Goal: Transaction & Acquisition: Obtain resource

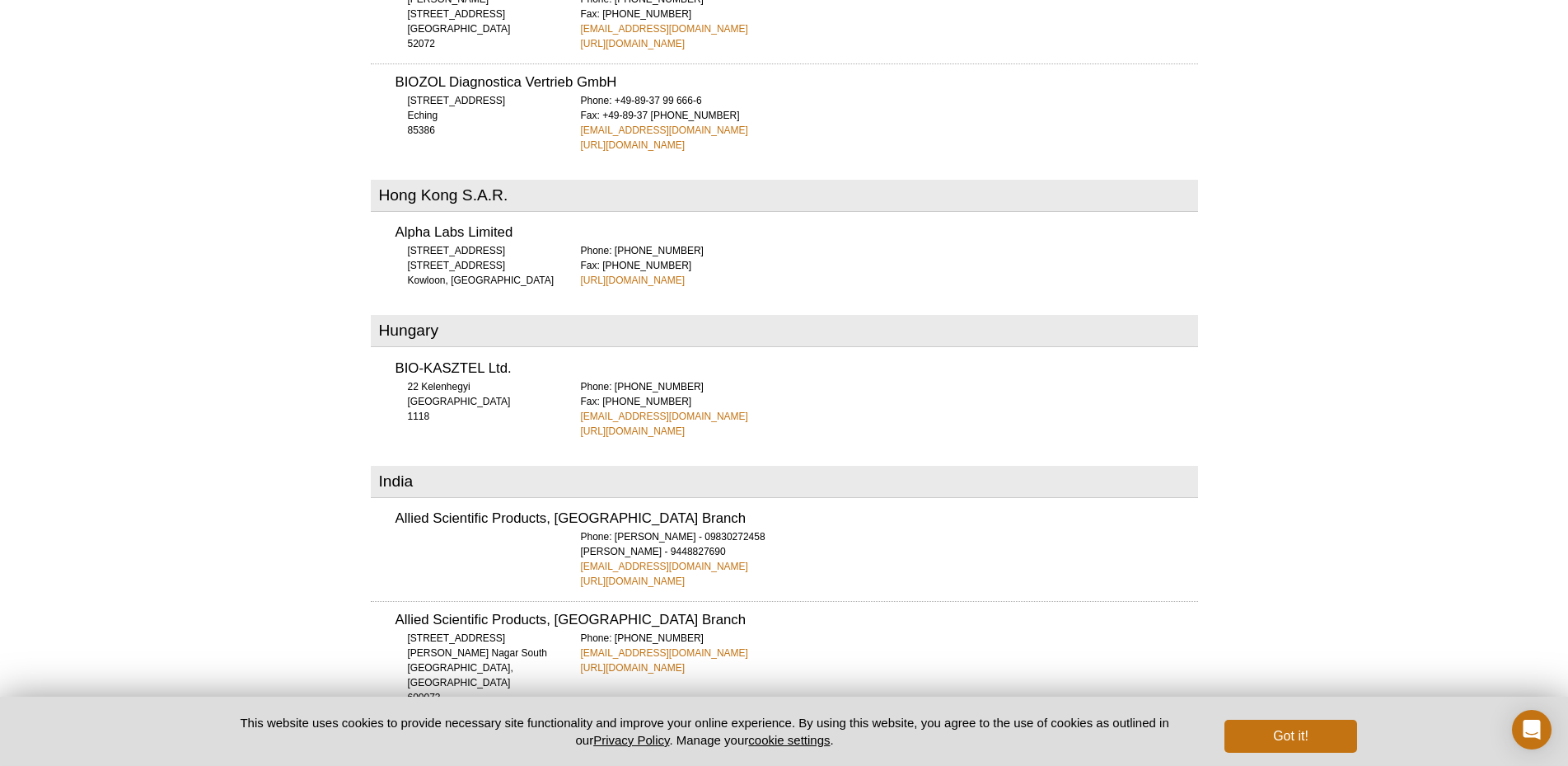
scroll to position [2606, 0]
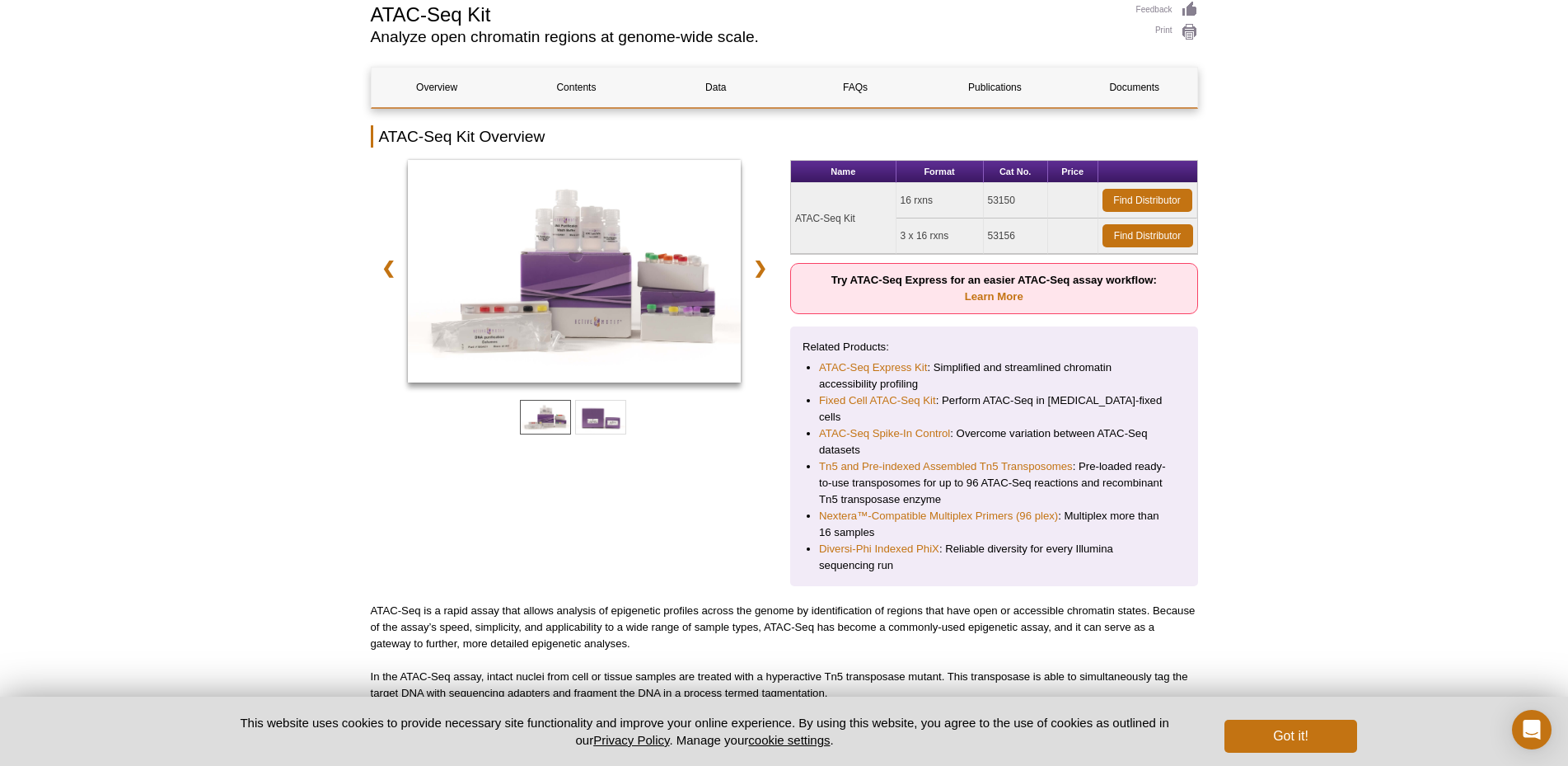
scroll to position [188, 0]
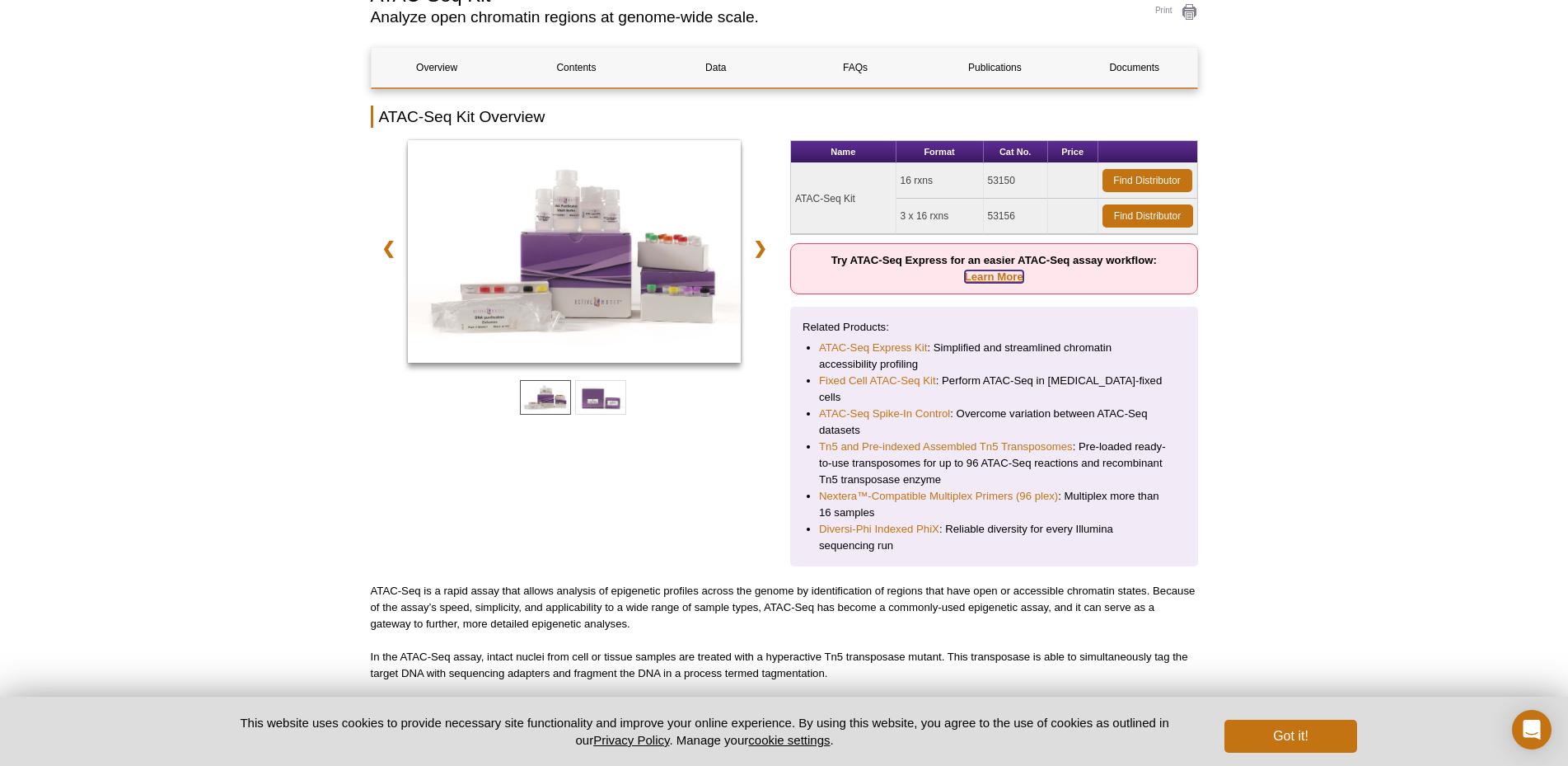
click at [1006, 272] on link "Learn More" at bounding box center [994, 276] width 59 height 12
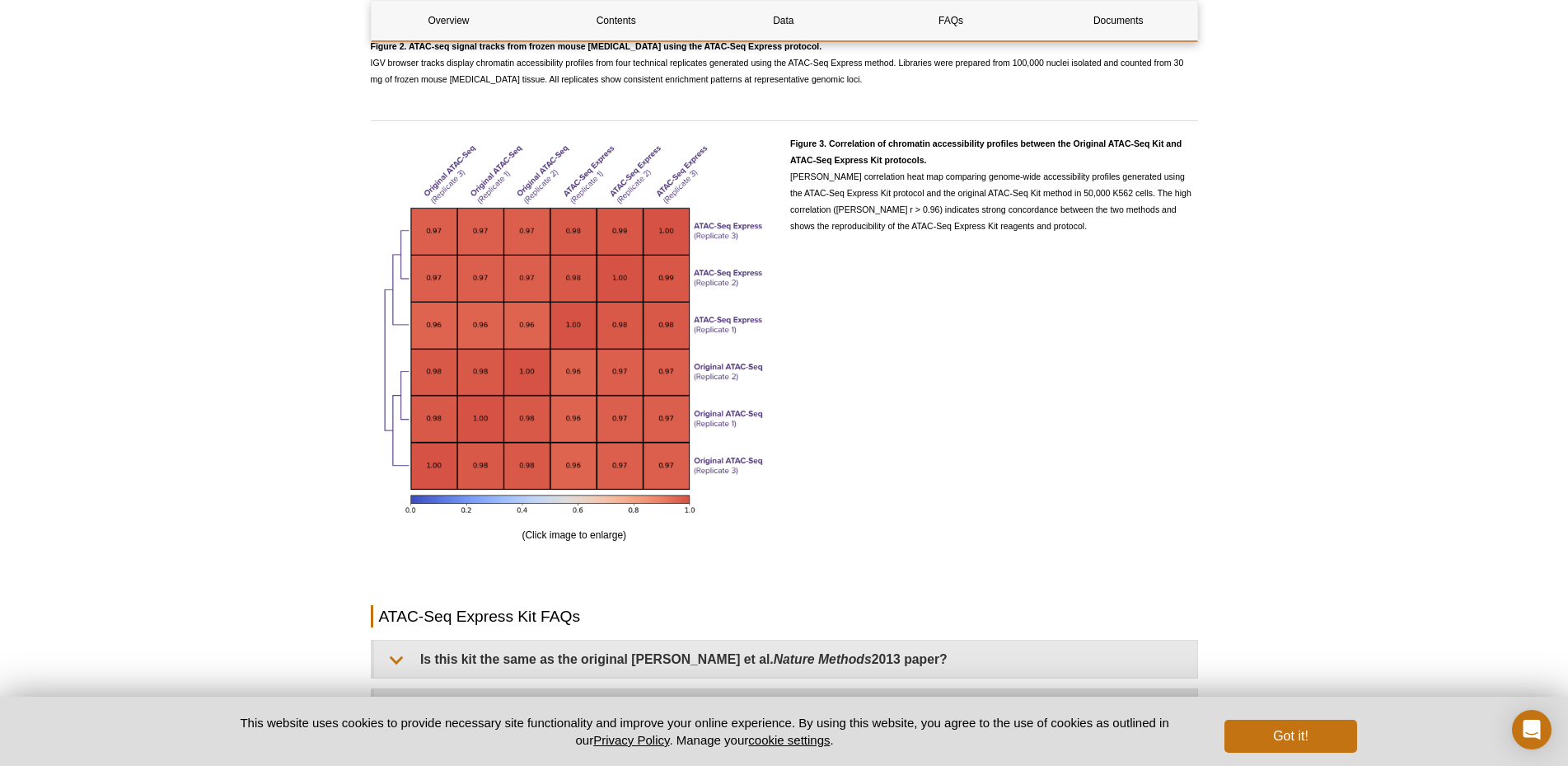
scroll to position [3362, 0]
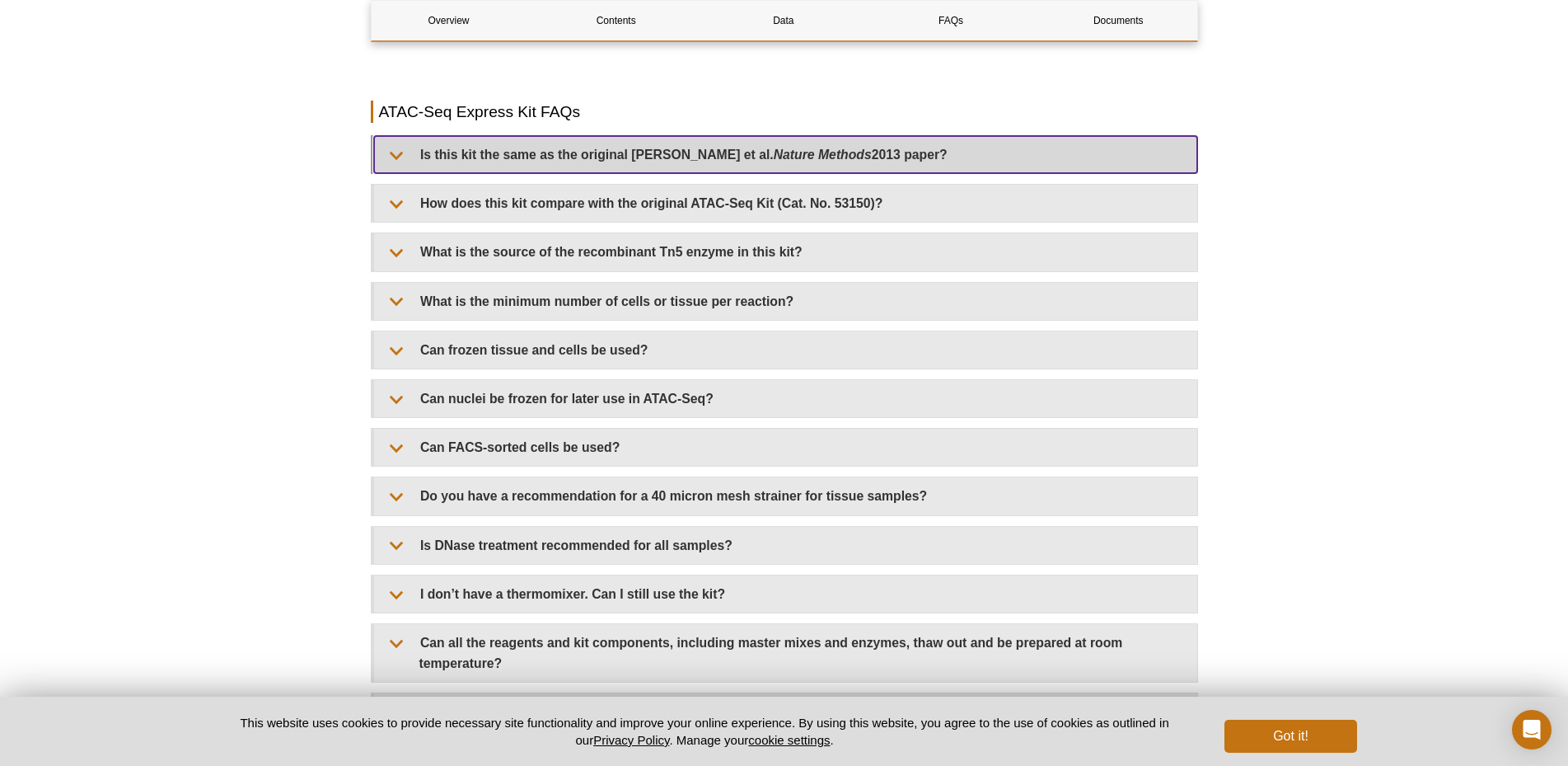
click at [998, 160] on summary "Is this kit the same as the original Buenrostro et al. Nature Methods 2013 pape…" at bounding box center [784, 155] width 823 height 37
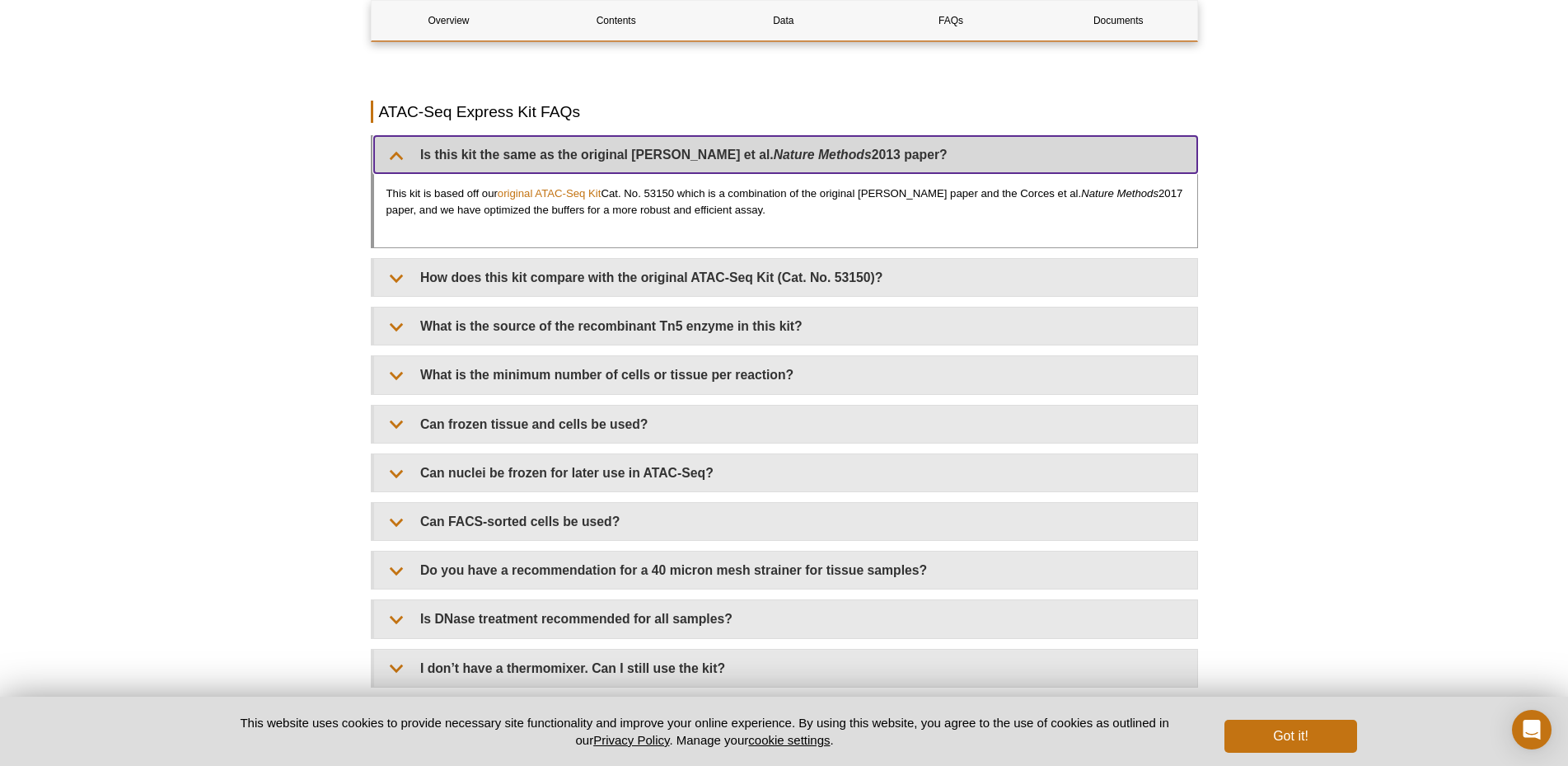
click at [998, 160] on summary "Is this kit the same as the original Buenrostro et al. Nature Methods 2013 pape…" at bounding box center [784, 155] width 823 height 37
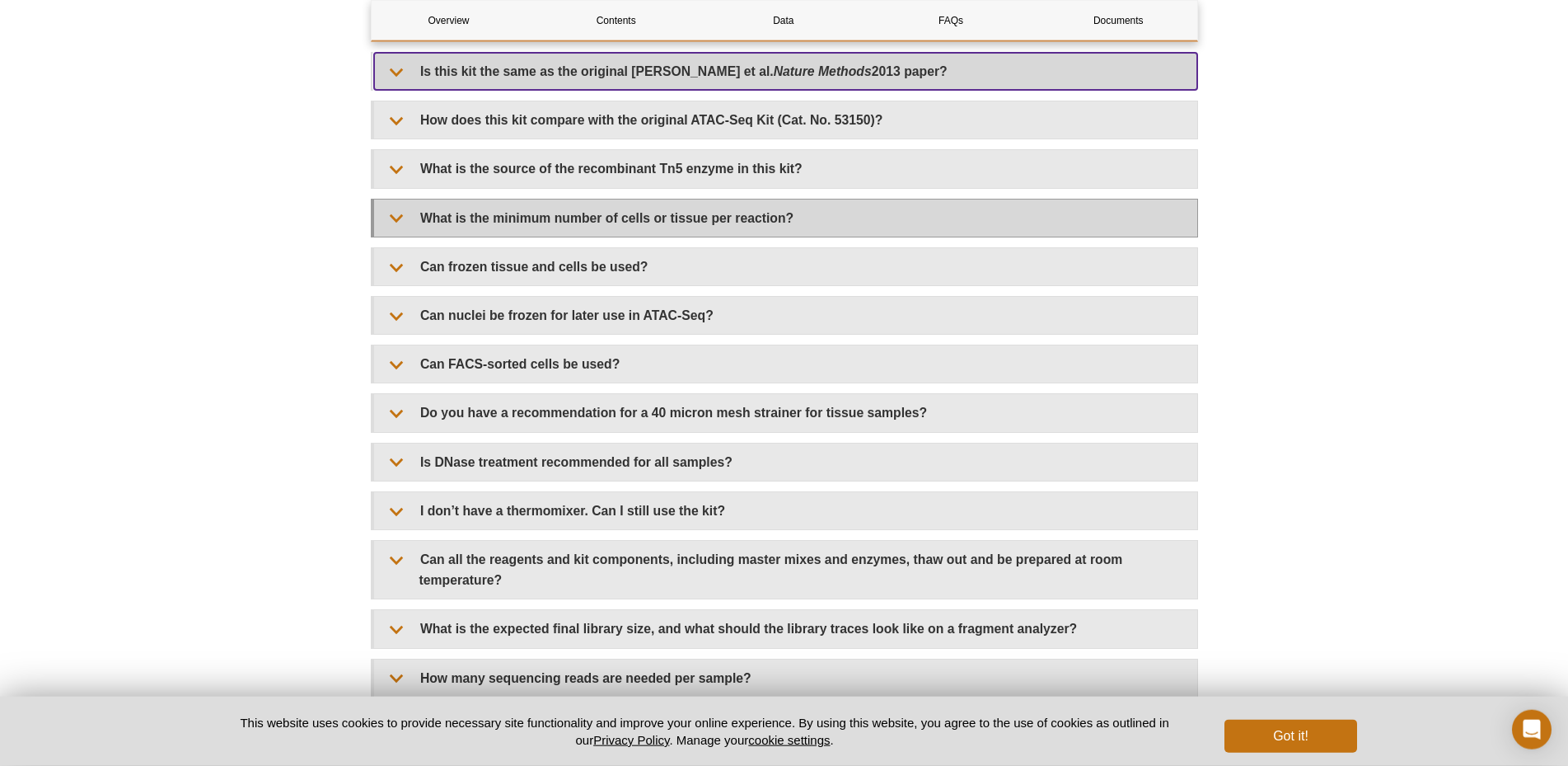
scroll to position [3446, 0]
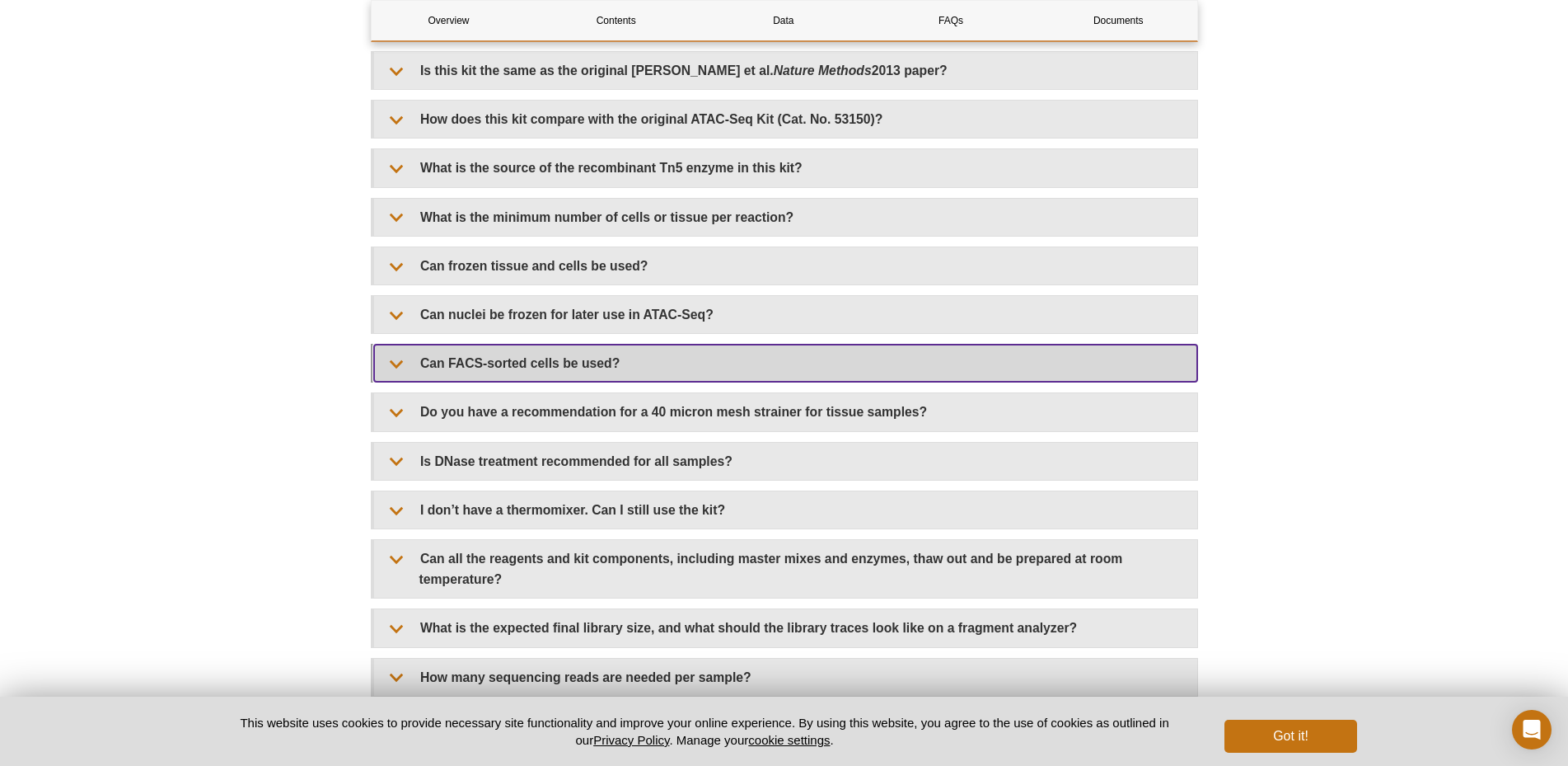
click at [723, 378] on summary "Can FACS-sorted cells be used?" at bounding box center [784, 363] width 823 height 37
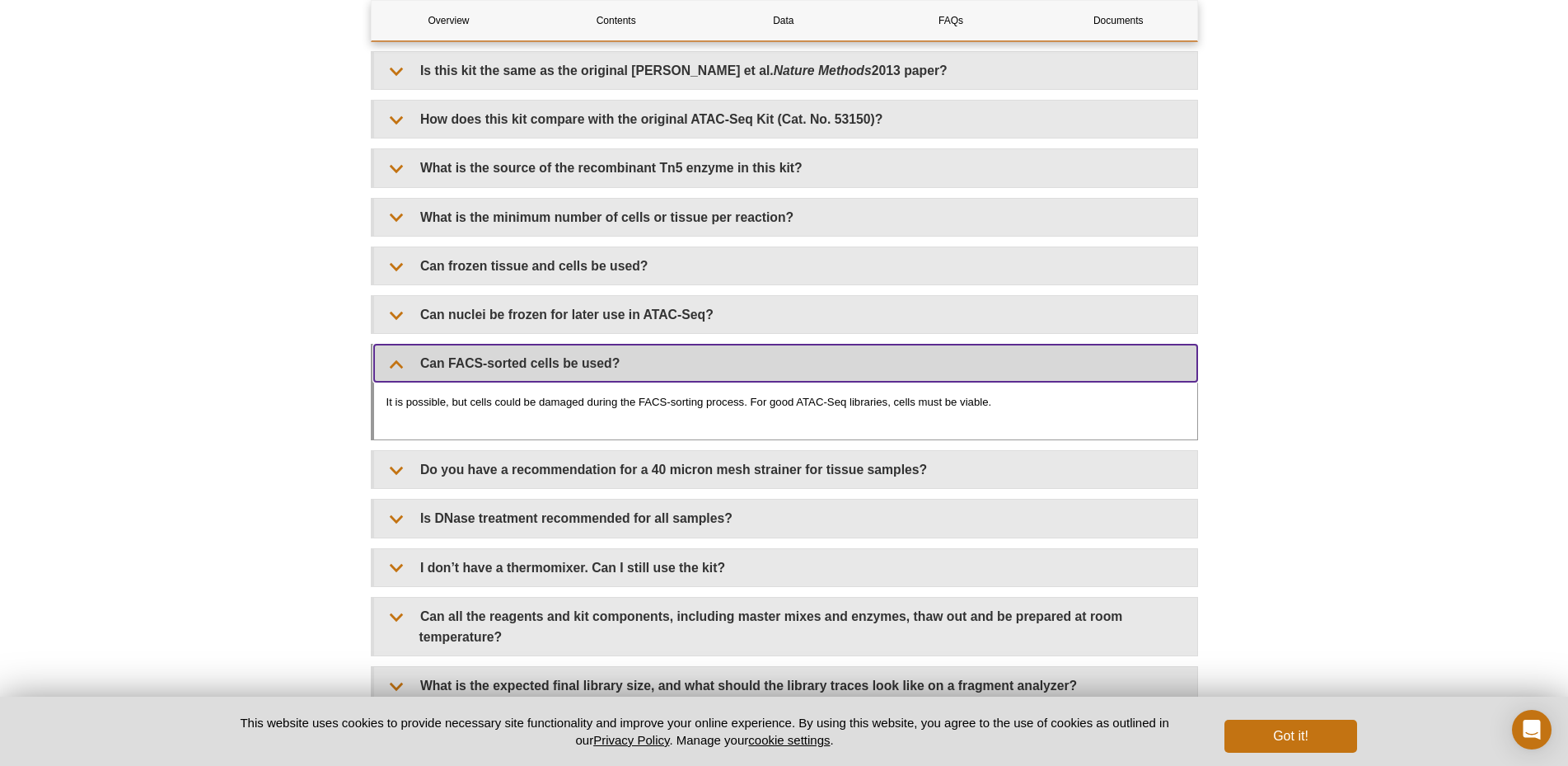
click at [723, 378] on summary "Can FACS-sorted cells be used?" at bounding box center [784, 363] width 823 height 37
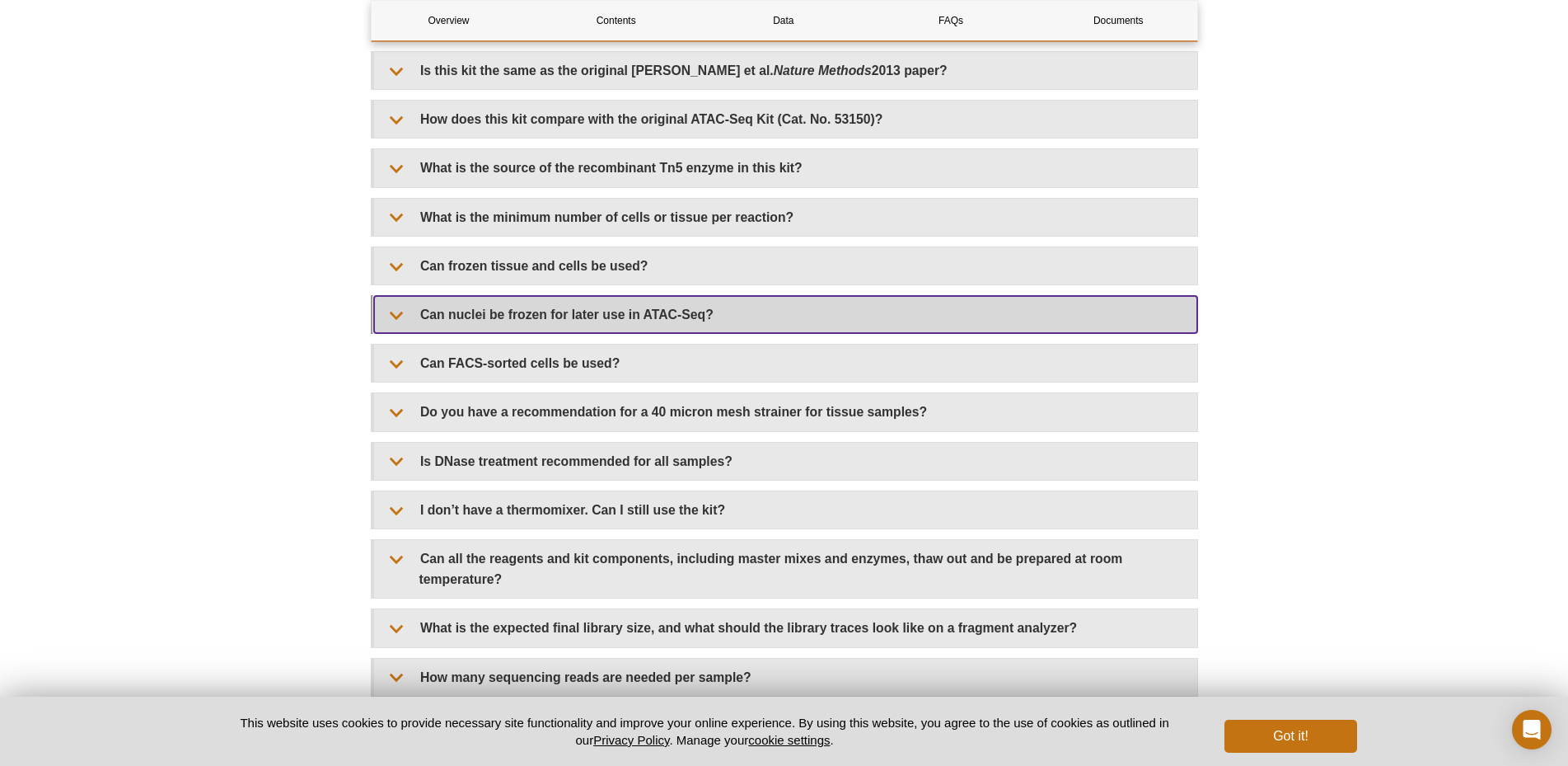
click at [785, 325] on summary "Can nuclei be frozen for later use in ATAC-Seq?" at bounding box center [784, 314] width 823 height 37
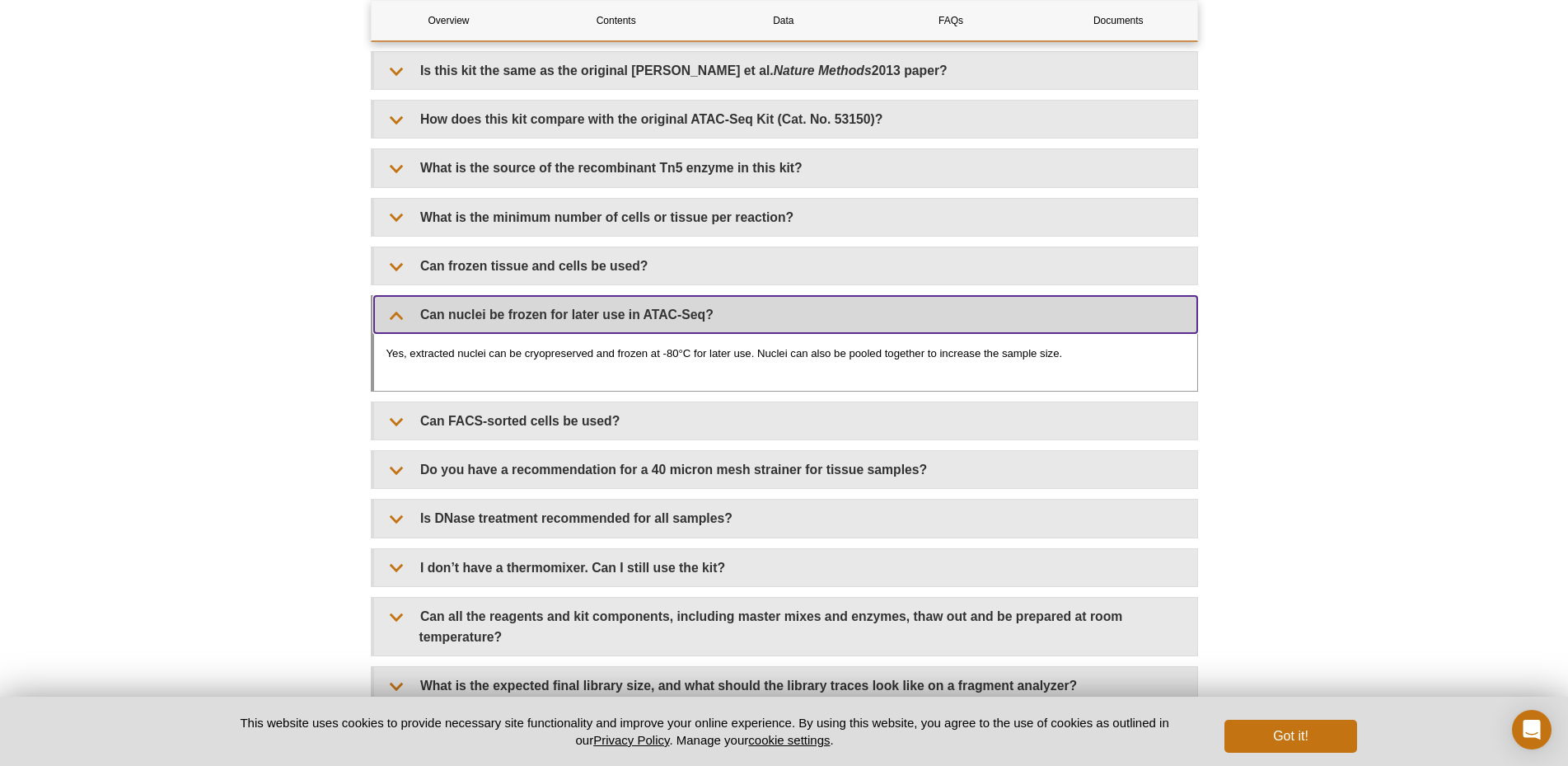
click at [786, 325] on summary "Can nuclei be frozen for later use in ATAC-Seq?" at bounding box center [784, 314] width 823 height 37
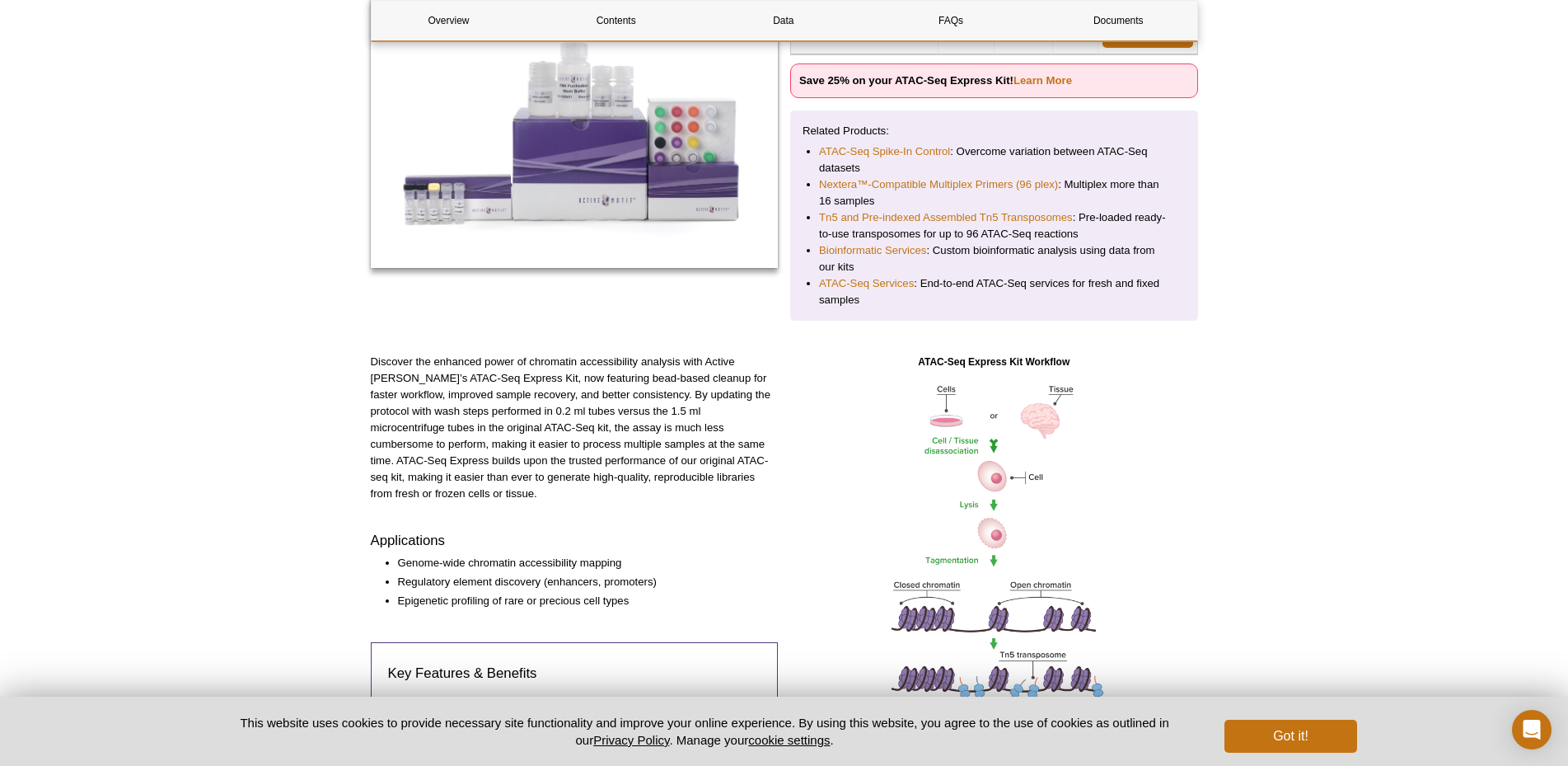
scroll to position [0, 0]
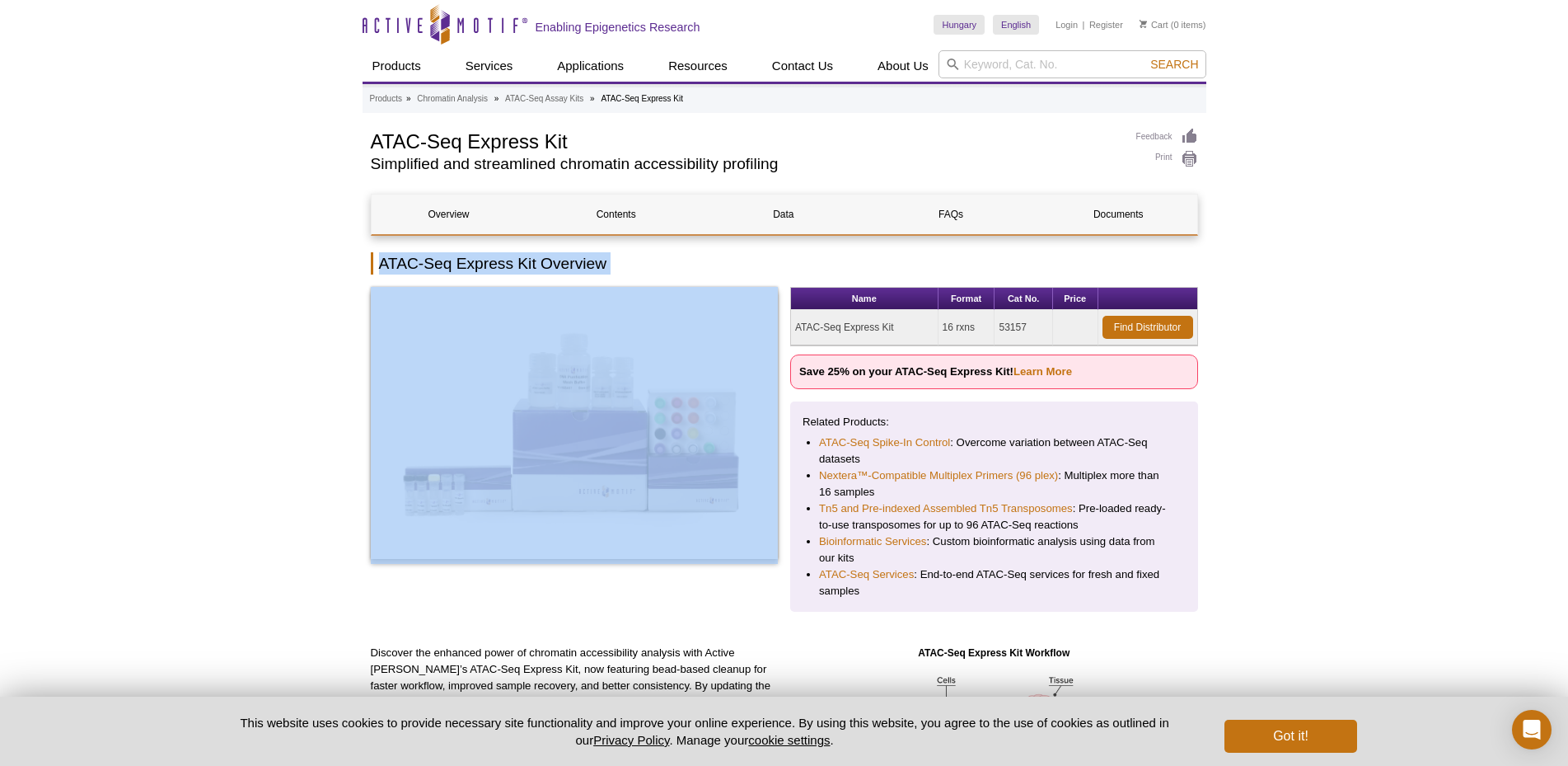
drag, startPoint x: 381, startPoint y: 263, endPoint x: 620, endPoint y: 282, distance: 239.8
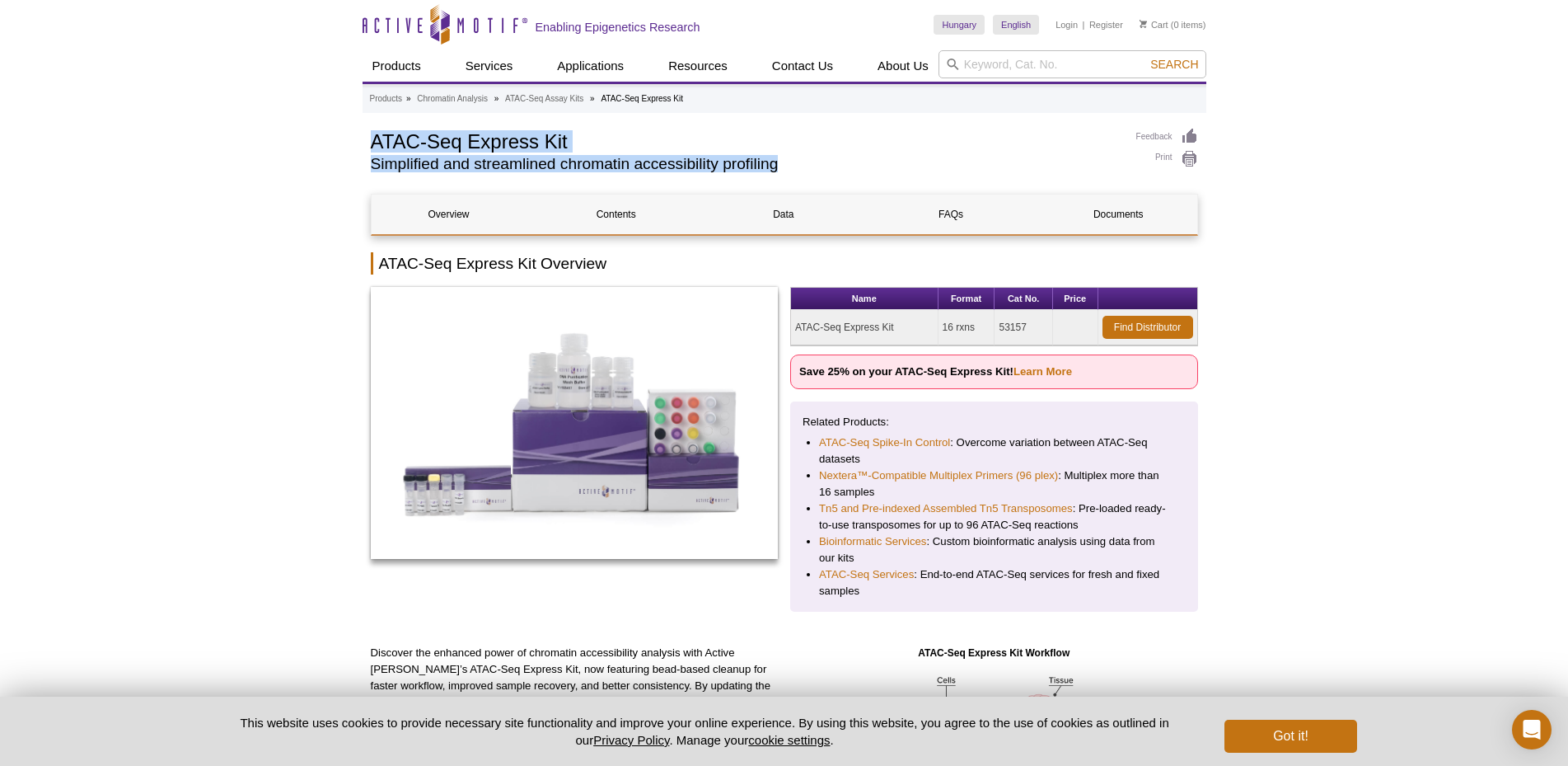
drag, startPoint x: 372, startPoint y: 138, endPoint x: 779, endPoint y: 160, distance: 407.6
click at [779, 160] on div "ATAC-Seq Express Kit Simplified and streamlined chromatin accessibility profili…" at bounding box center [745, 154] width 749 height 52
copy div "ATAC-Seq Express Kit Simplified and streamlined chromatin accessibility profili…"
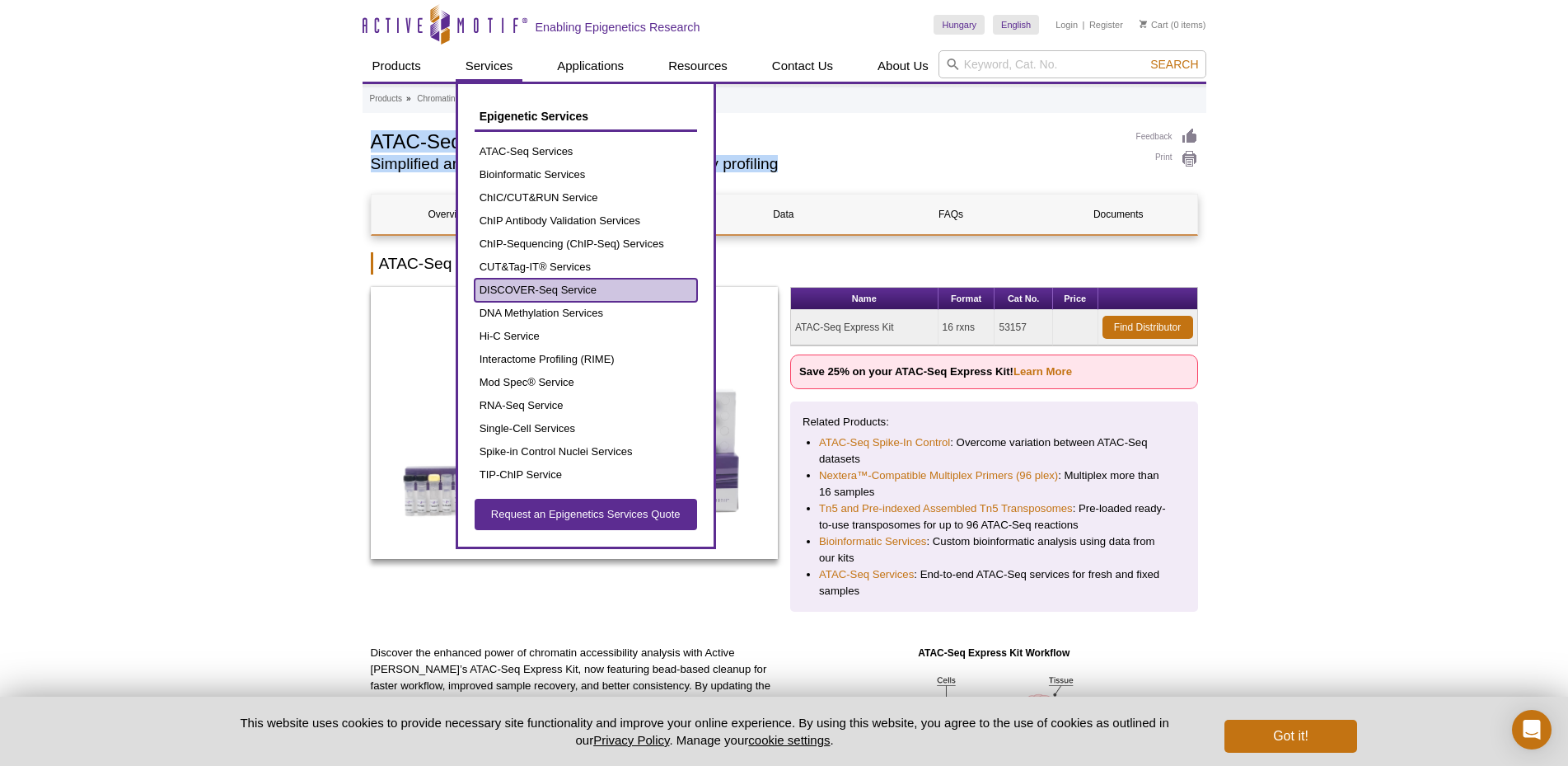
click at [506, 282] on link "DISCOVER-Seq Service" at bounding box center [585, 290] width 223 height 23
click at [486, 283] on link "DISCOVER-Seq Service" at bounding box center [585, 290] width 223 height 23
click at [493, 284] on link "DISCOVER-Seq Service" at bounding box center [585, 290] width 223 height 23
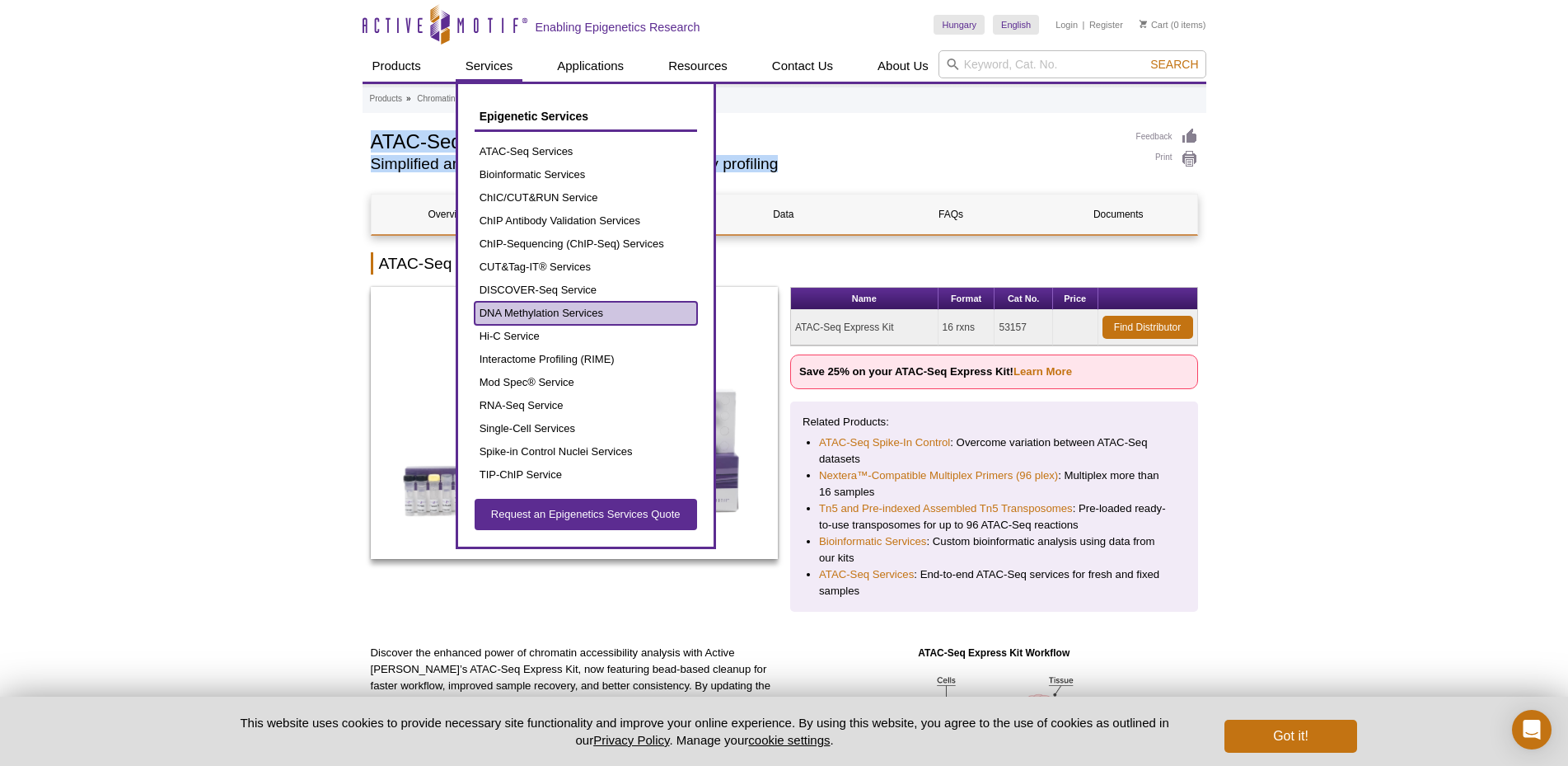
click at [512, 312] on link "DNA Methylation Services" at bounding box center [585, 313] width 223 height 23
click at [519, 287] on link "DISCOVER-Seq Service" at bounding box center [585, 290] width 223 height 23
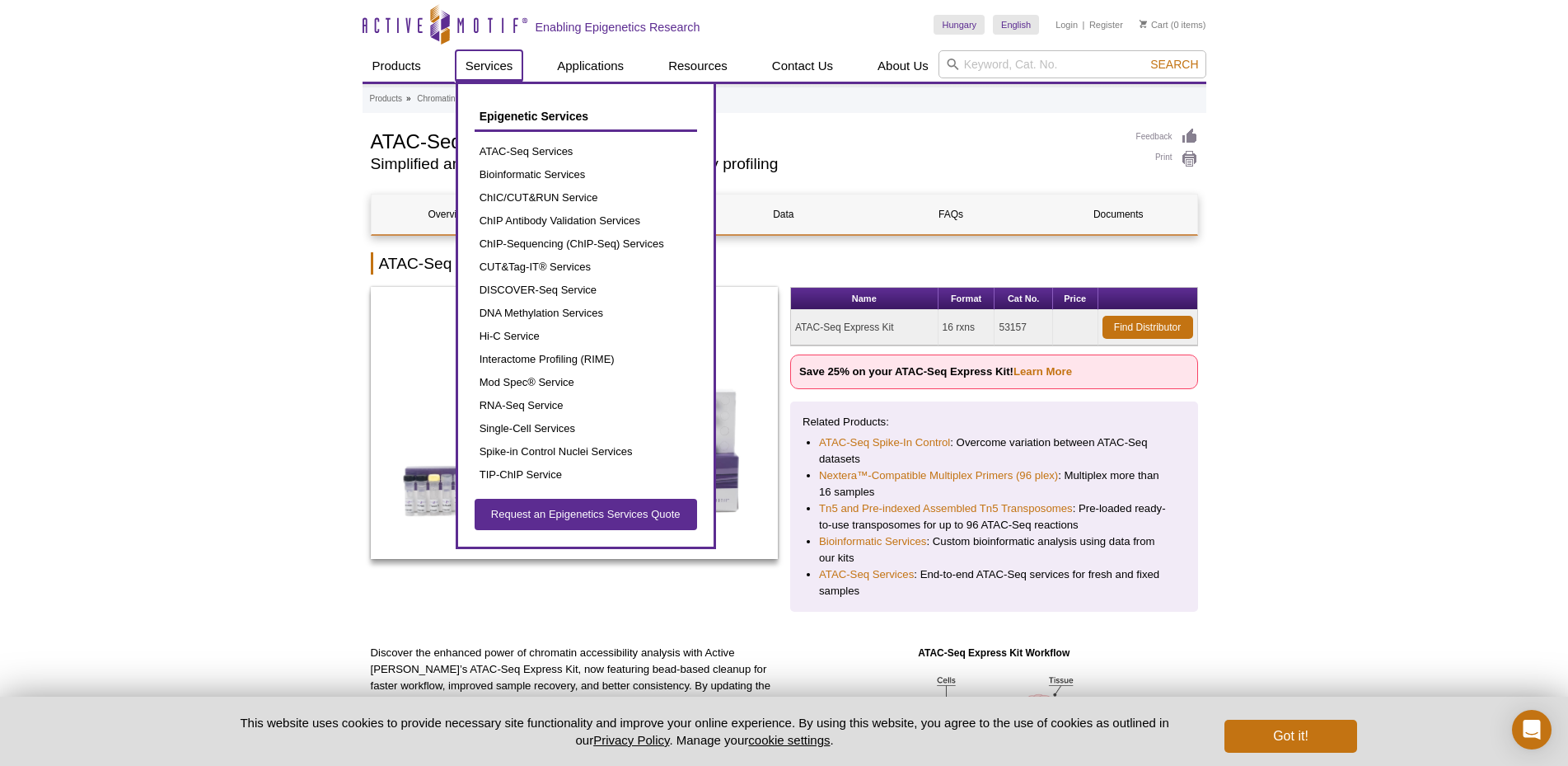
click at [495, 61] on link "Services" at bounding box center [489, 66] width 68 height 32
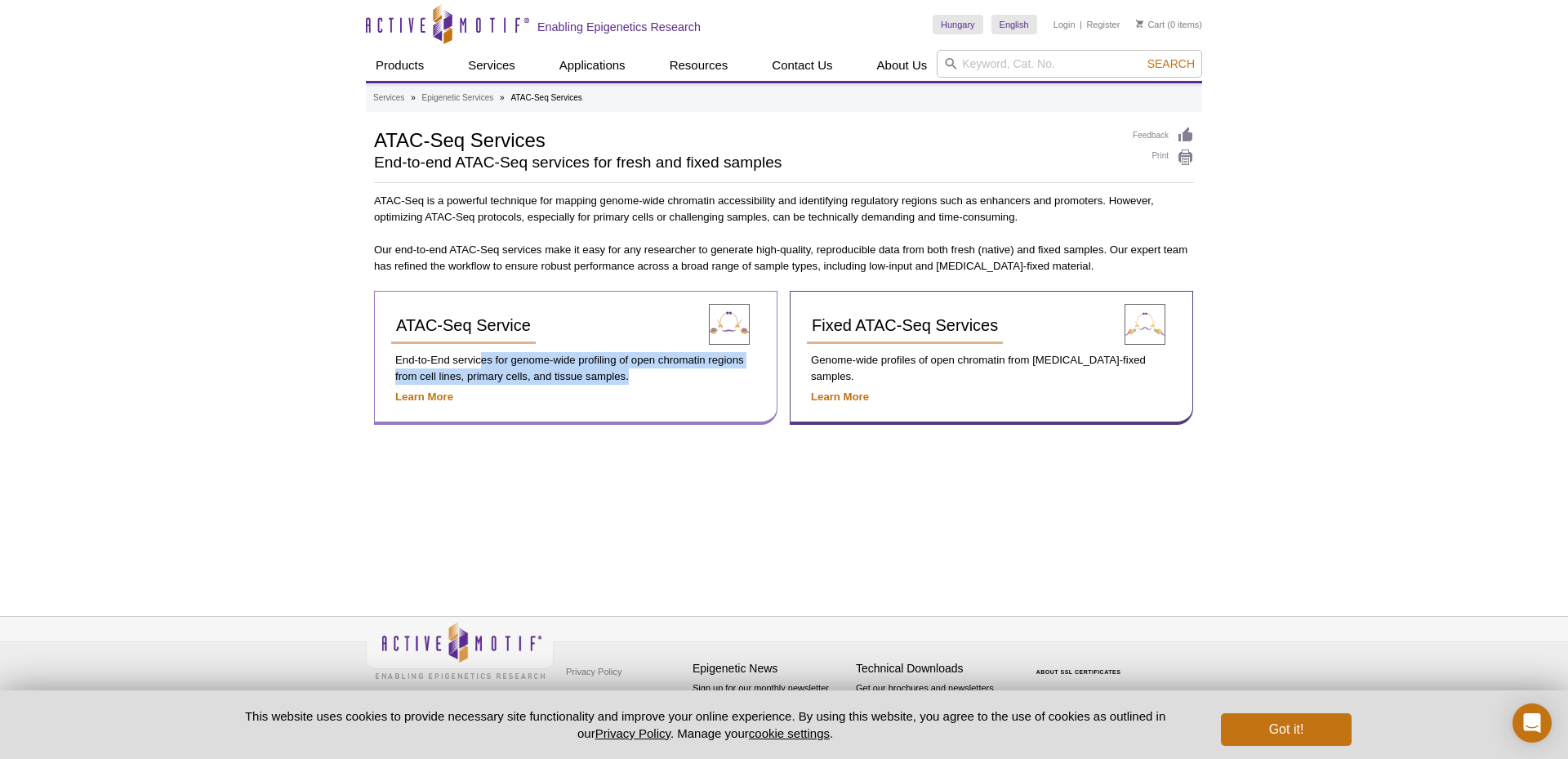
drag, startPoint x: 478, startPoint y: 362, endPoint x: 631, endPoint y: 374, distance: 153.5
click at [631, 374] on p "End-to-End services for genome-wide profiling of open chromatin regions from ce…" at bounding box center [576, 367] width 369 height 32
click at [417, 393] on strong "Learn More" at bounding box center [424, 396] width 58 height 12
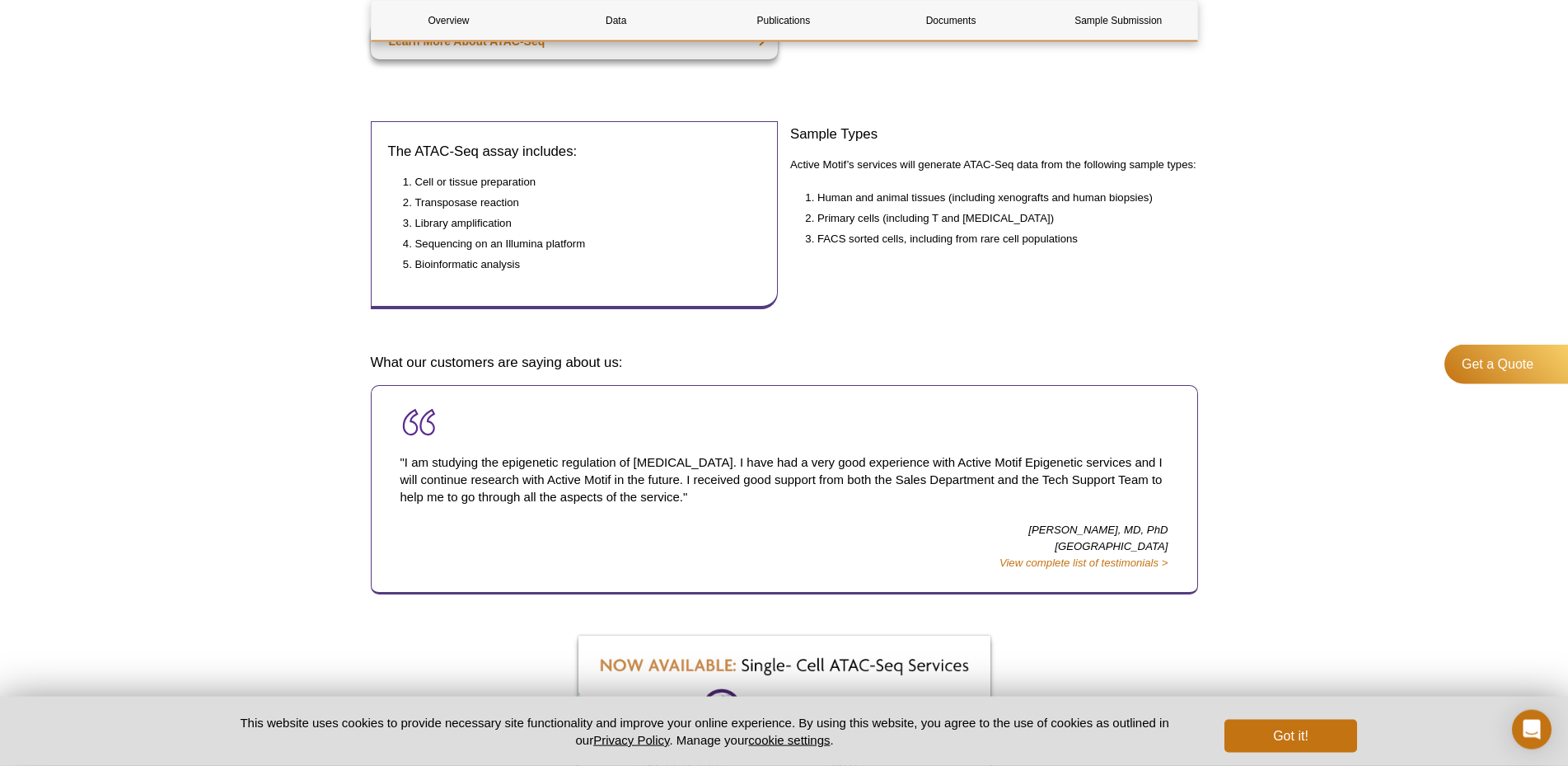
scroll to position [757, 0]
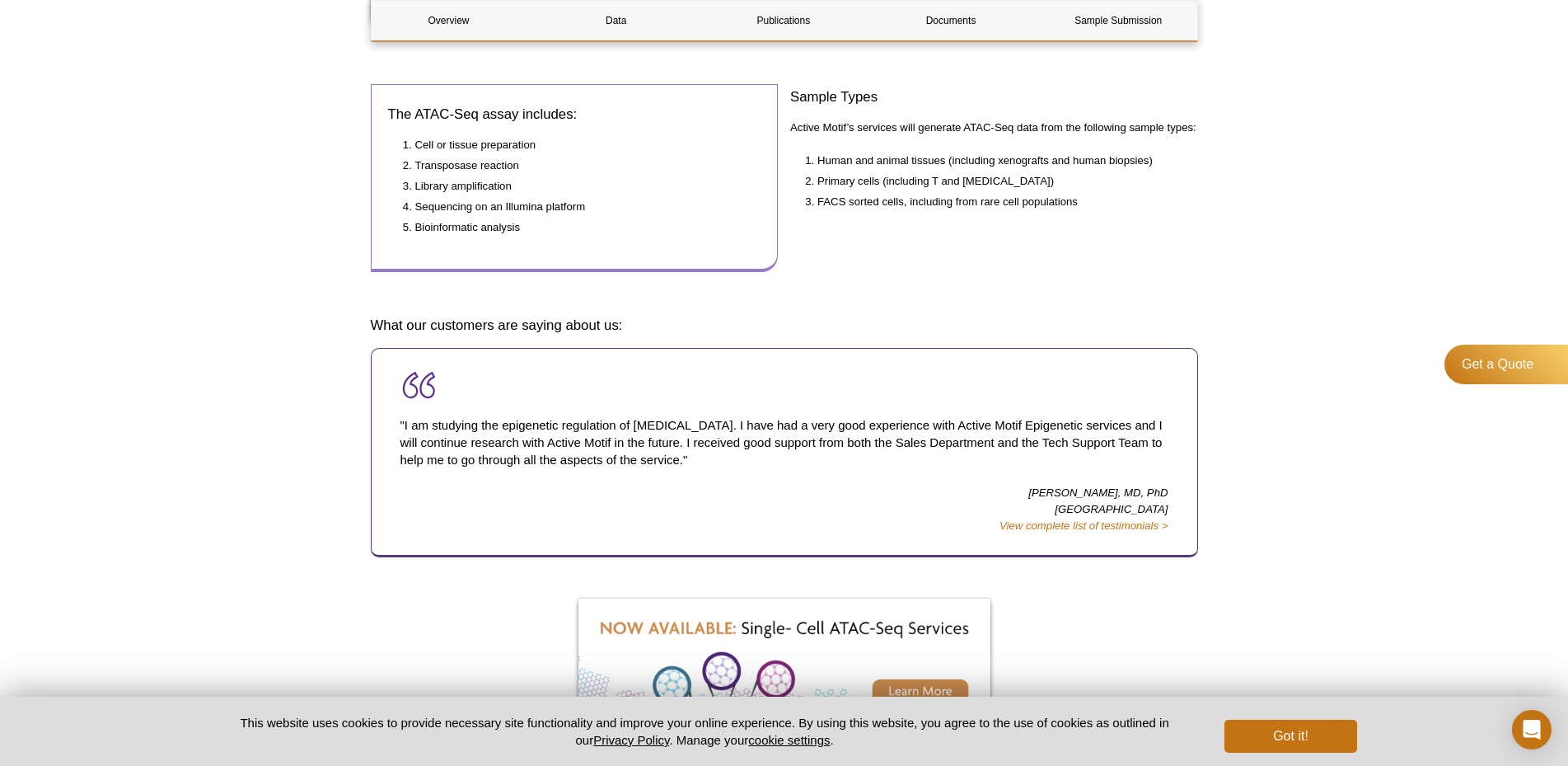
click at [450, 230] on li "Bioinformatic analysis" at bounding box center [580, 227] width 330 height 17
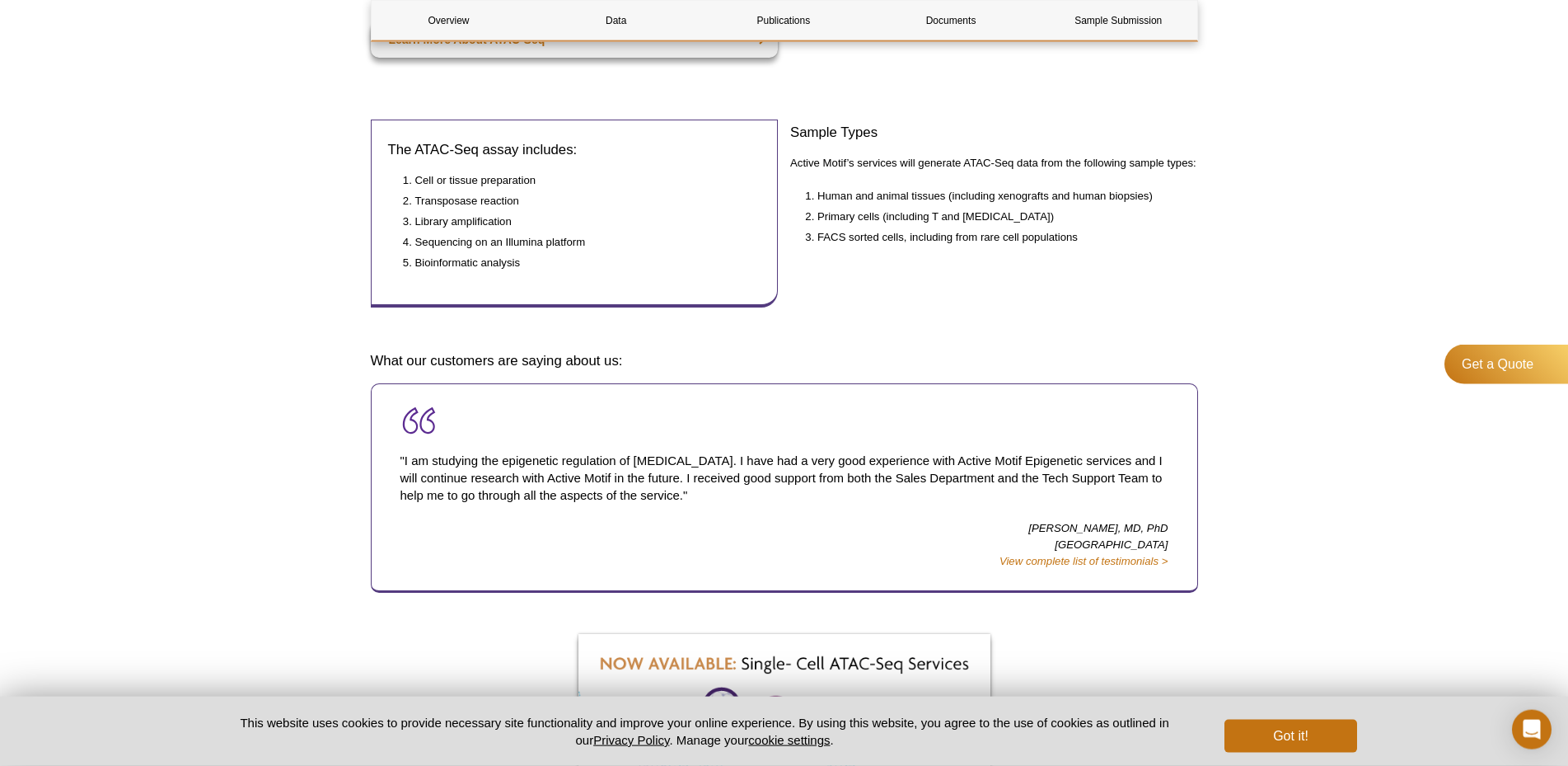
scroll to position [673, 0]
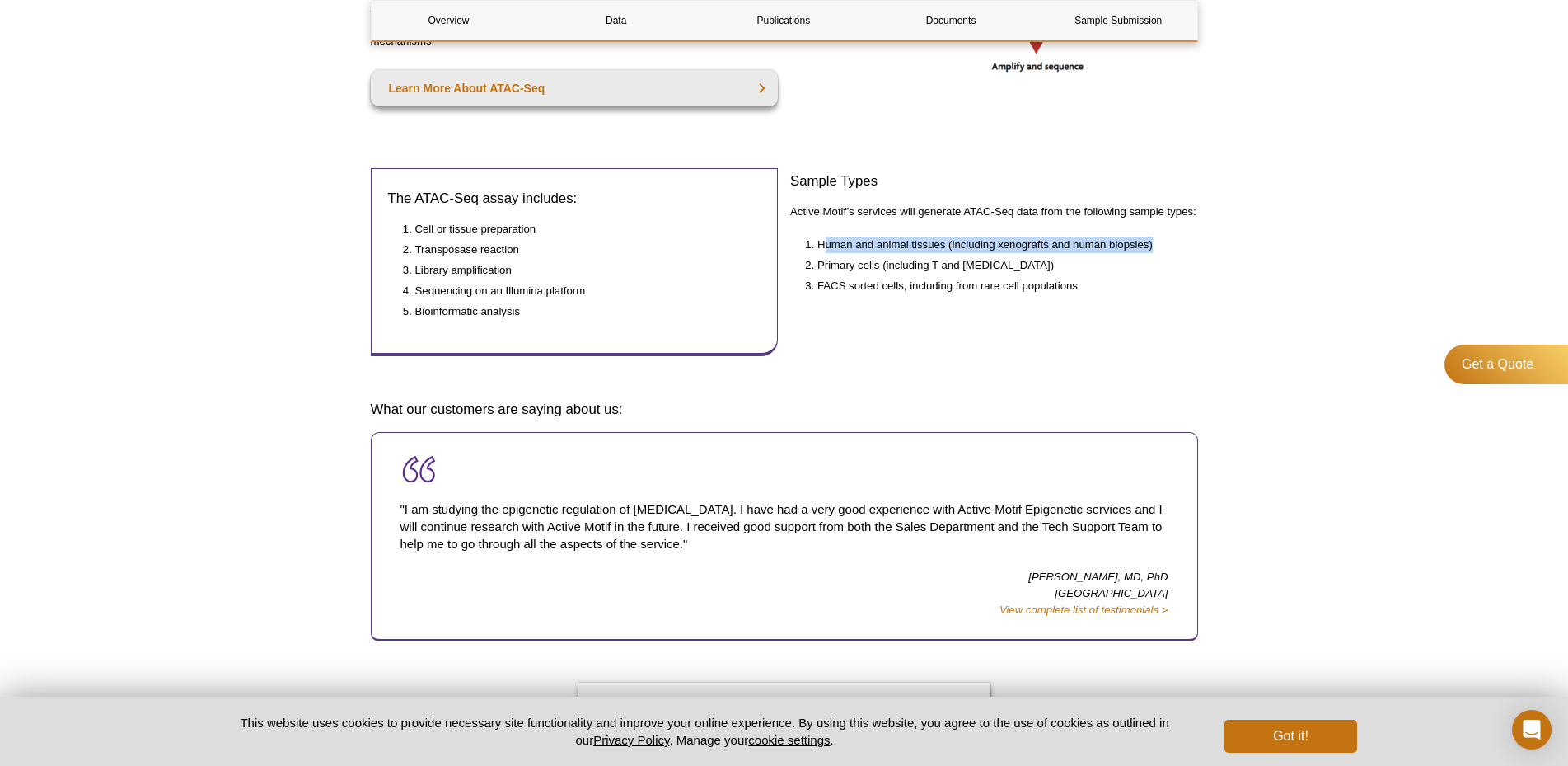
drag, startPoint x: 825, startPoint y: 250, endPoint x: 1169, endPoint y: 253, distance: 344.0
click at [1169, 253] on li "Human and animal tissues (including xenografts and human biopsies)" at bounding box center [999, 245] width 364 height 17
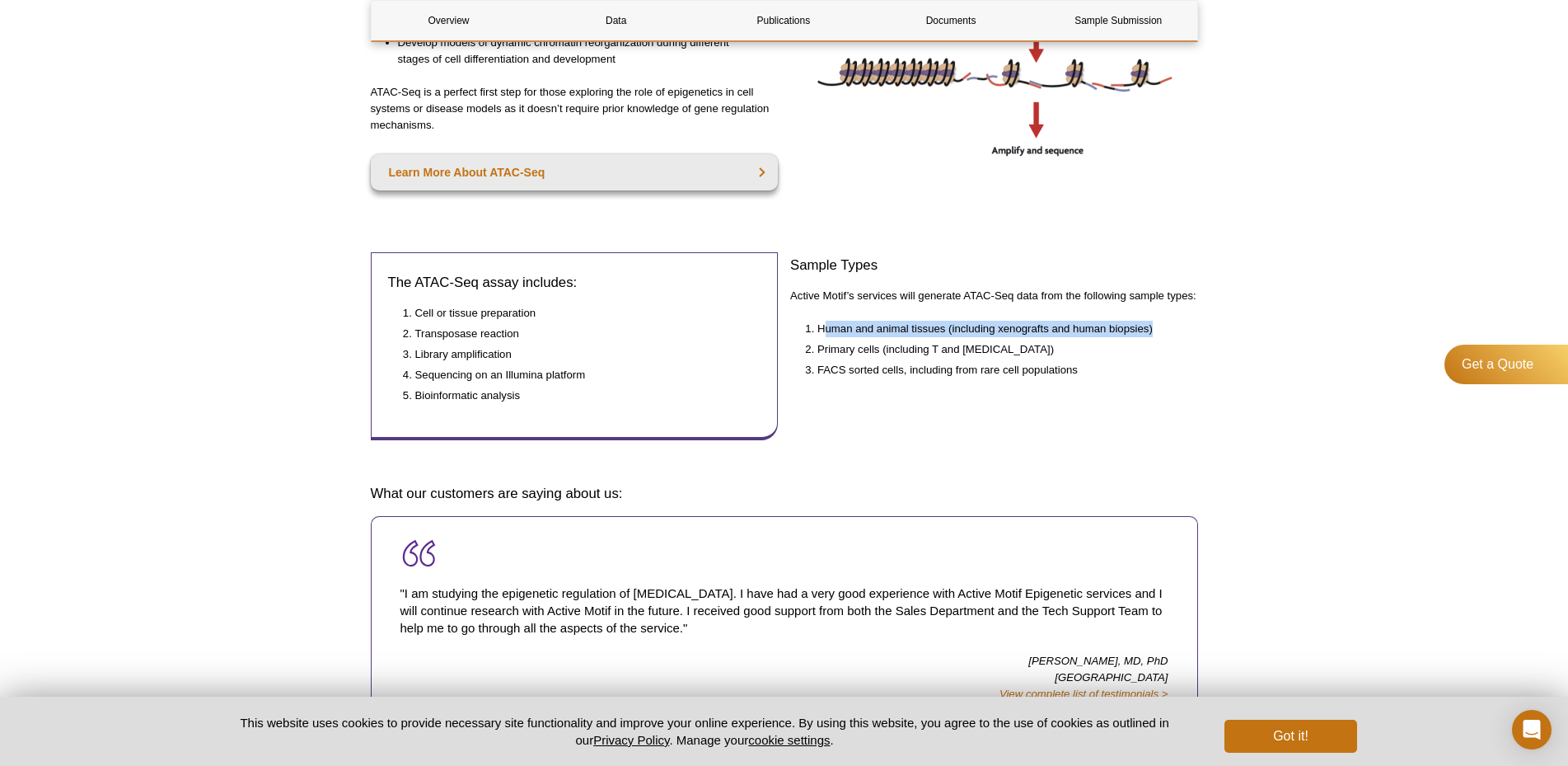
scroll to position [84, 0]
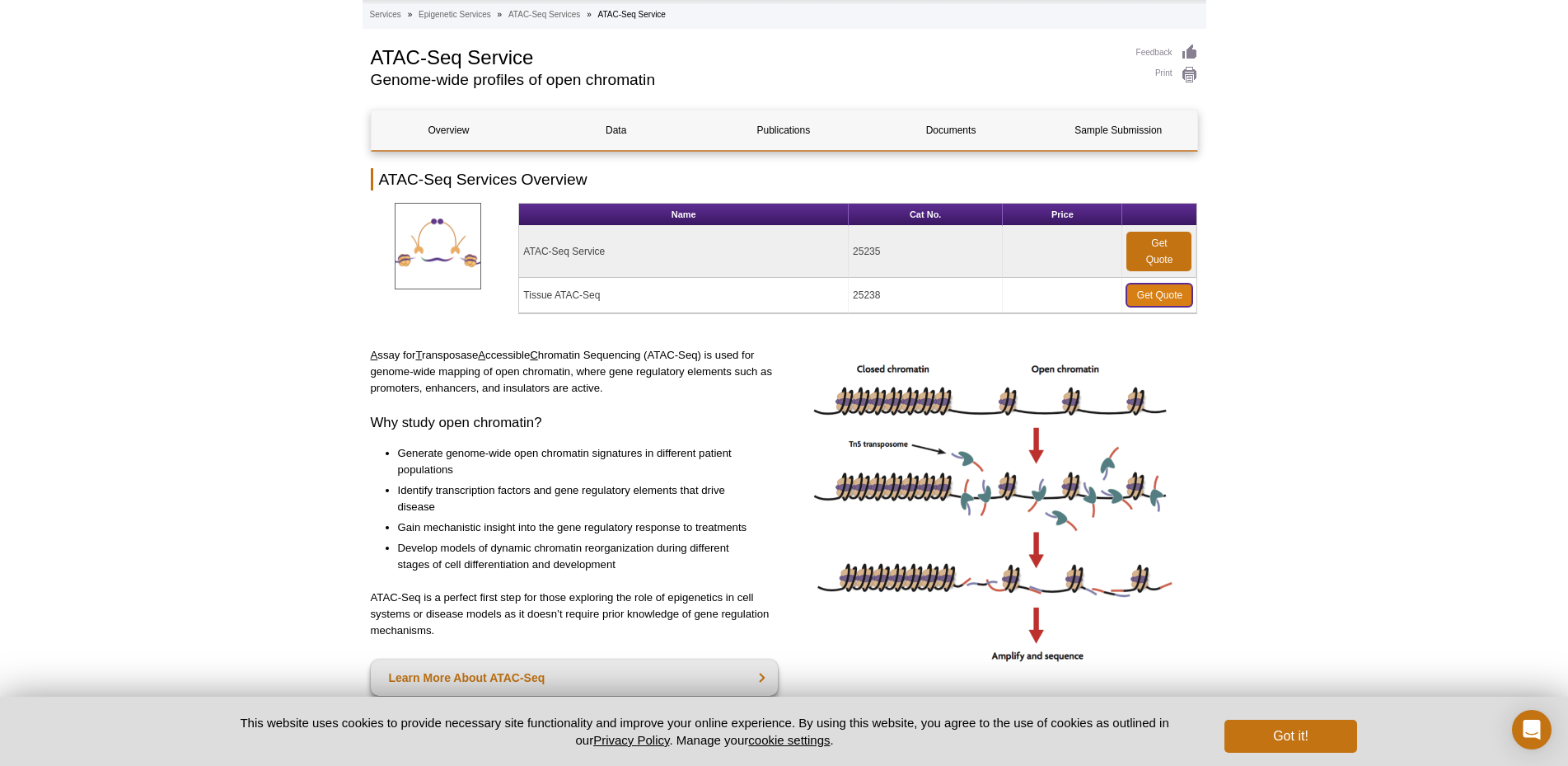
click at [1168, 290] on link "Get Quote" at bounding box center [1159, 294] width 66 height 23
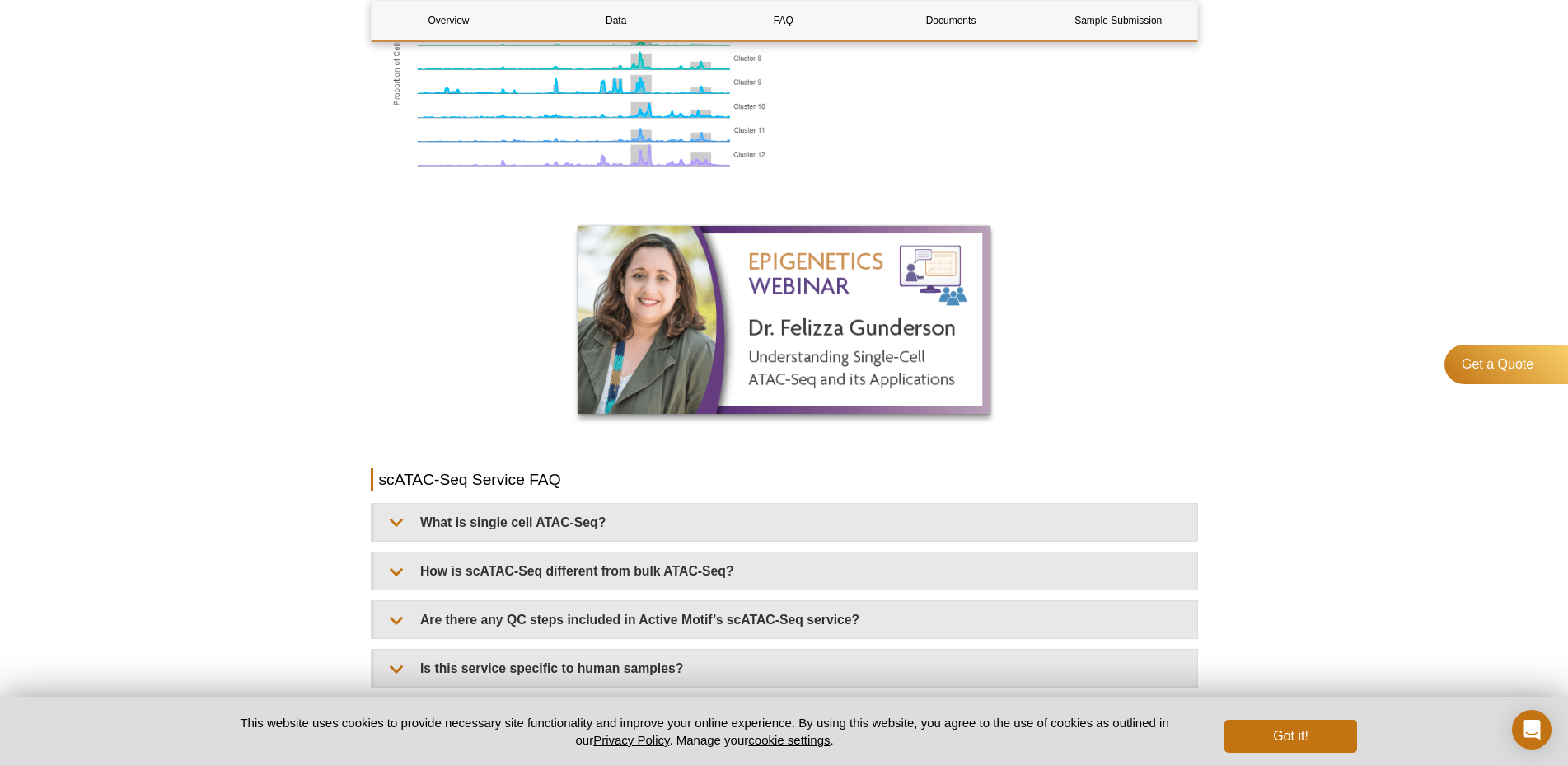
scroll to position [1681, 0]
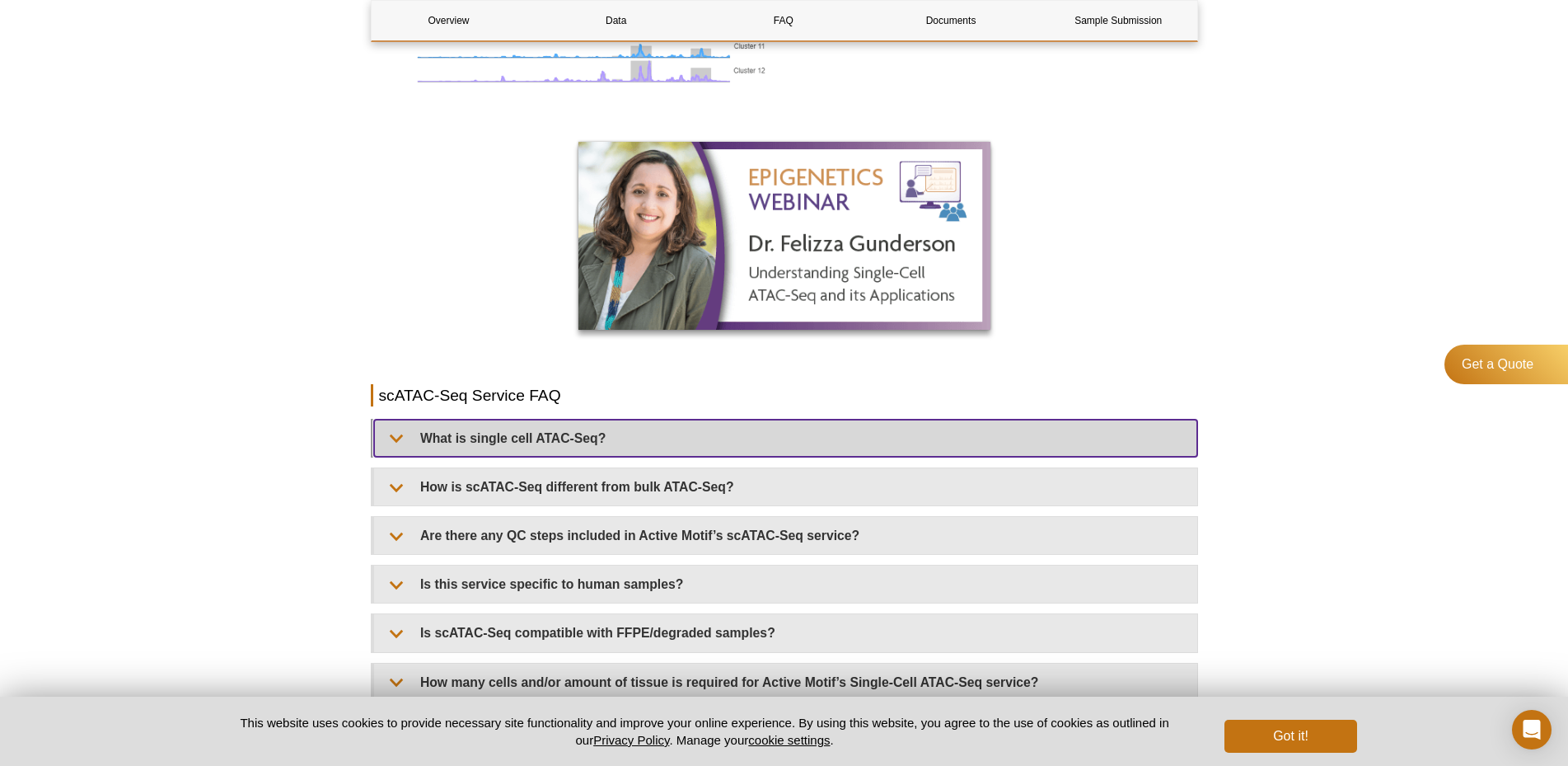
click at [516, 419] on summary "What is single cell ATAC-Seq?" at bounding box center [784, 438] width 823 height 37
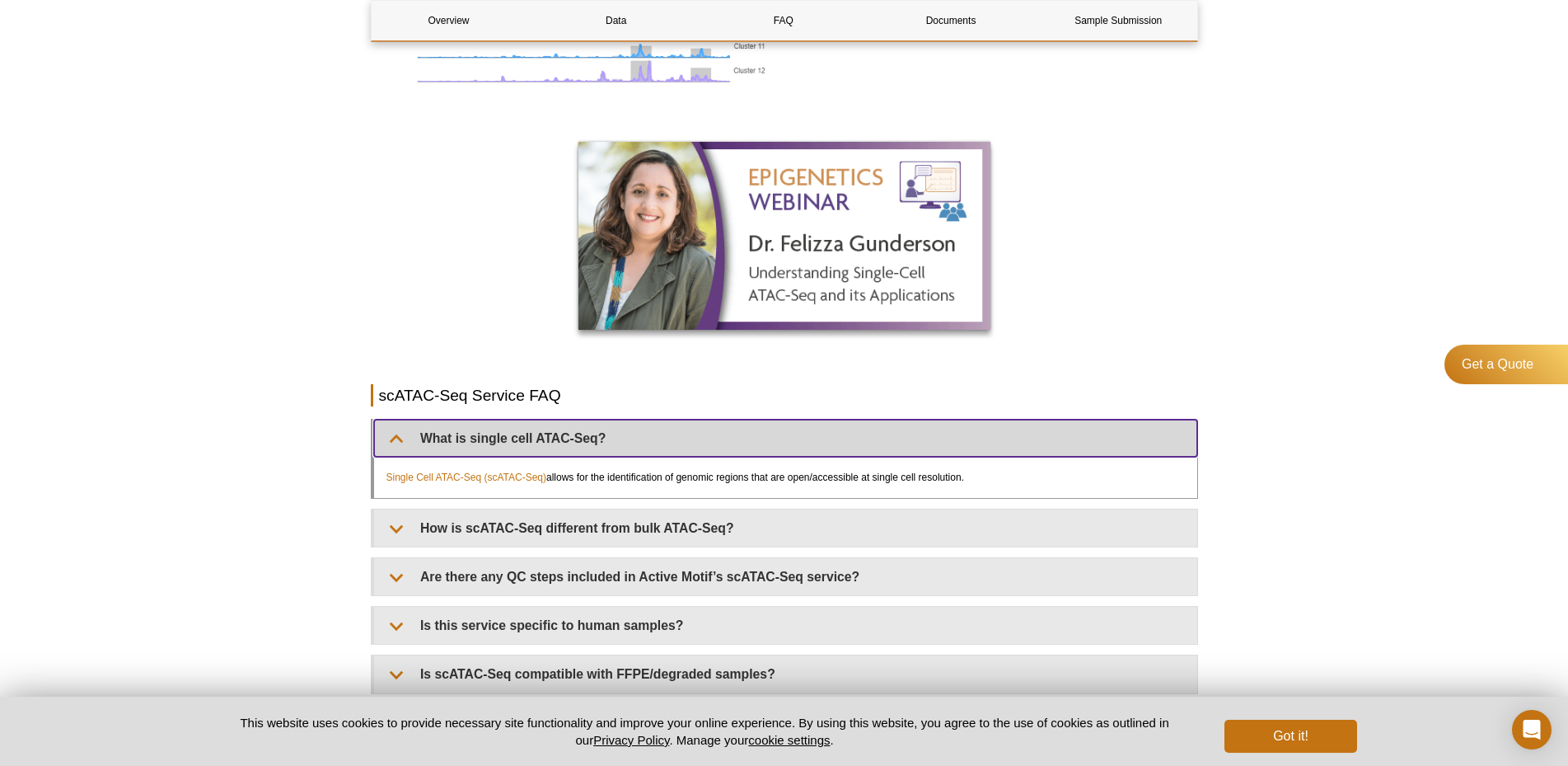
click at [516, 419] on summary "What is single cell ATAC-Seq?" at bounding box center [784, 438] width 823 height 37
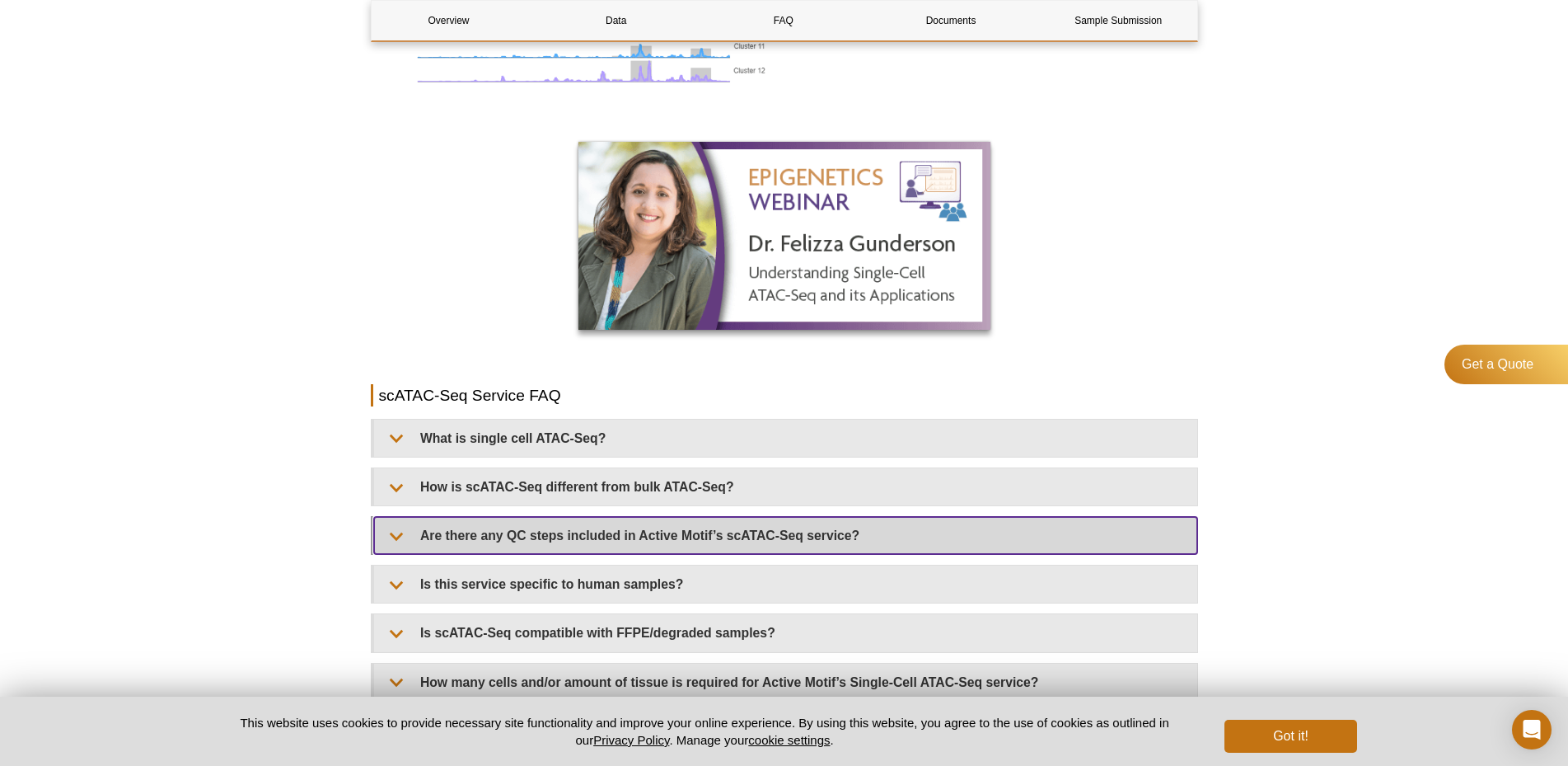
click at [640, 516] on summary "Are there any QC steps included in Active Motif’s scATAC-Seq service?" at bounding box center [784, 535] width 823 height 37
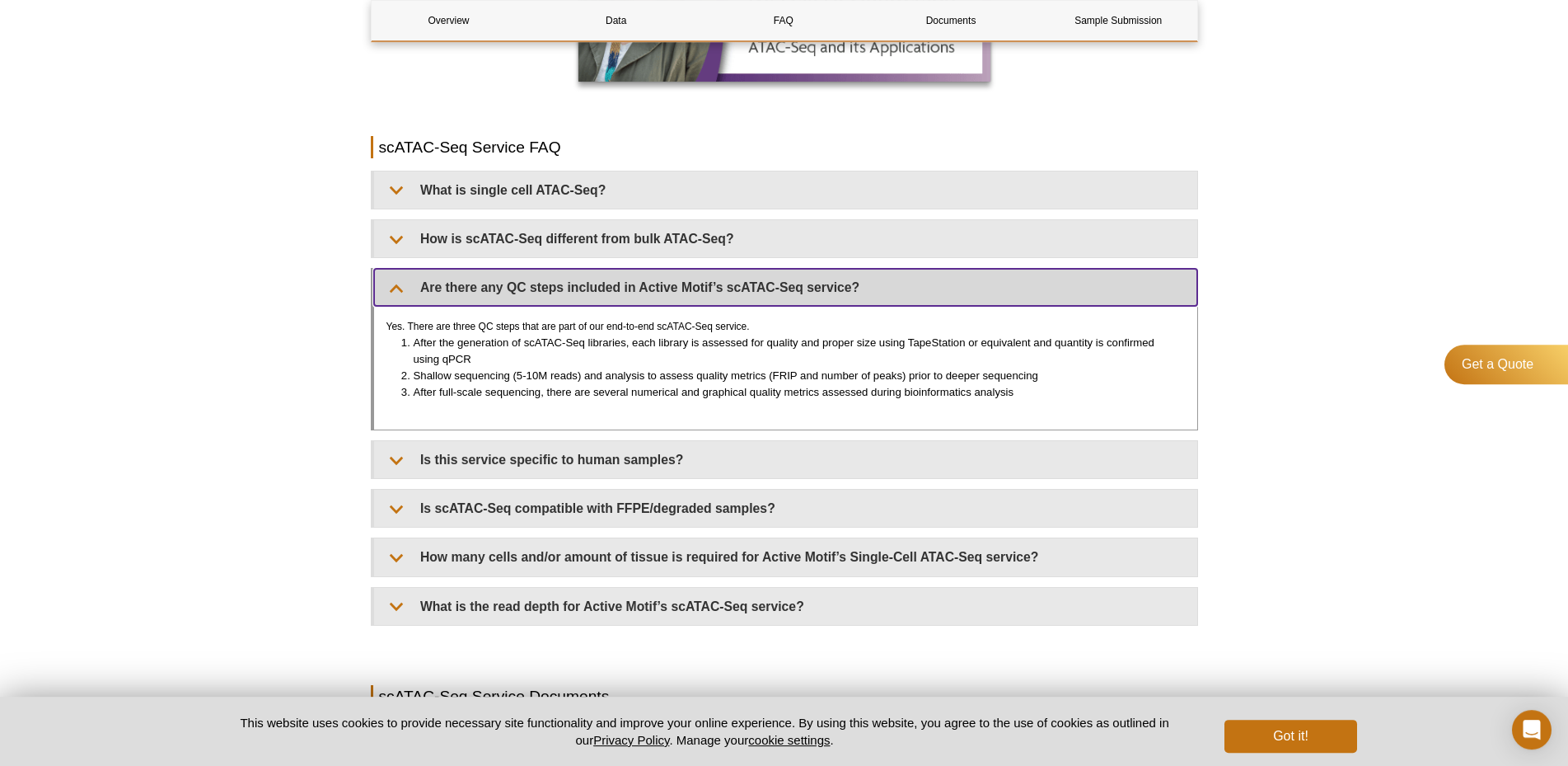
scroll to position [1934, 0]
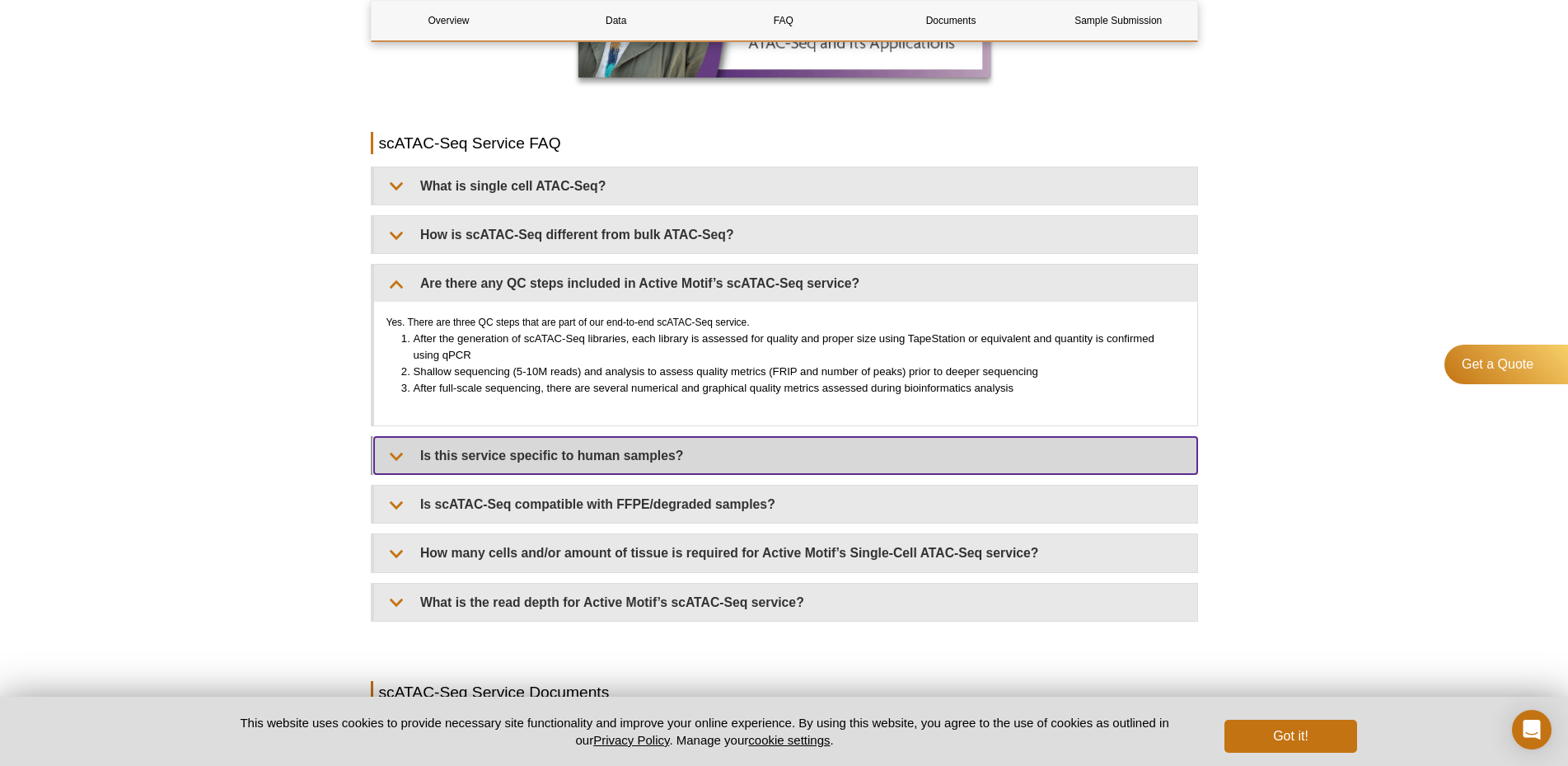
click at [638, 441] on summary "Is this service specific to human samples?" at bounding box center [784, 456] width 823 height 37
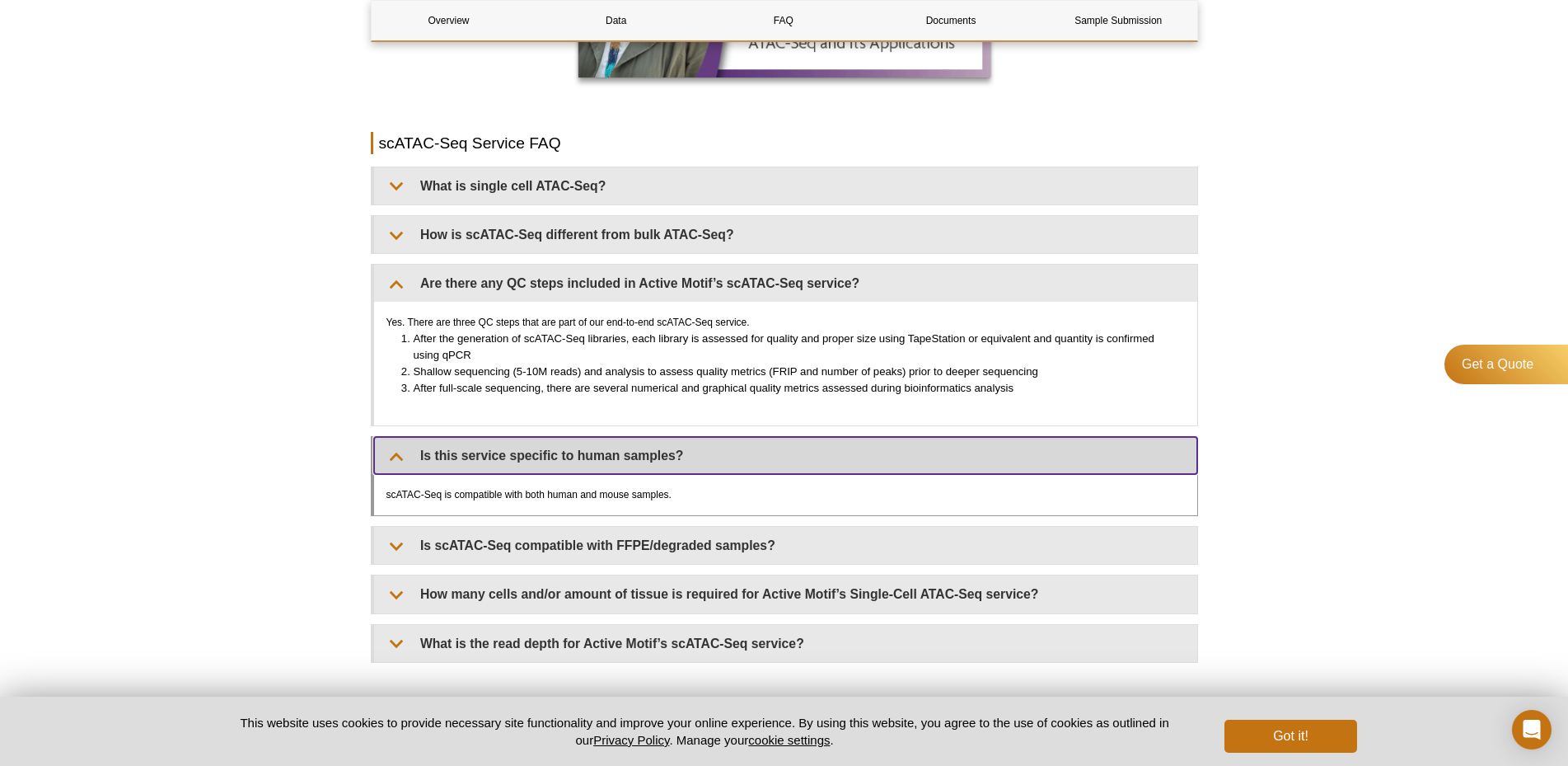
click at [638, 441] on summary "Is this service specific to human samples?" at bounding box center [784, 456] width 823 height 37
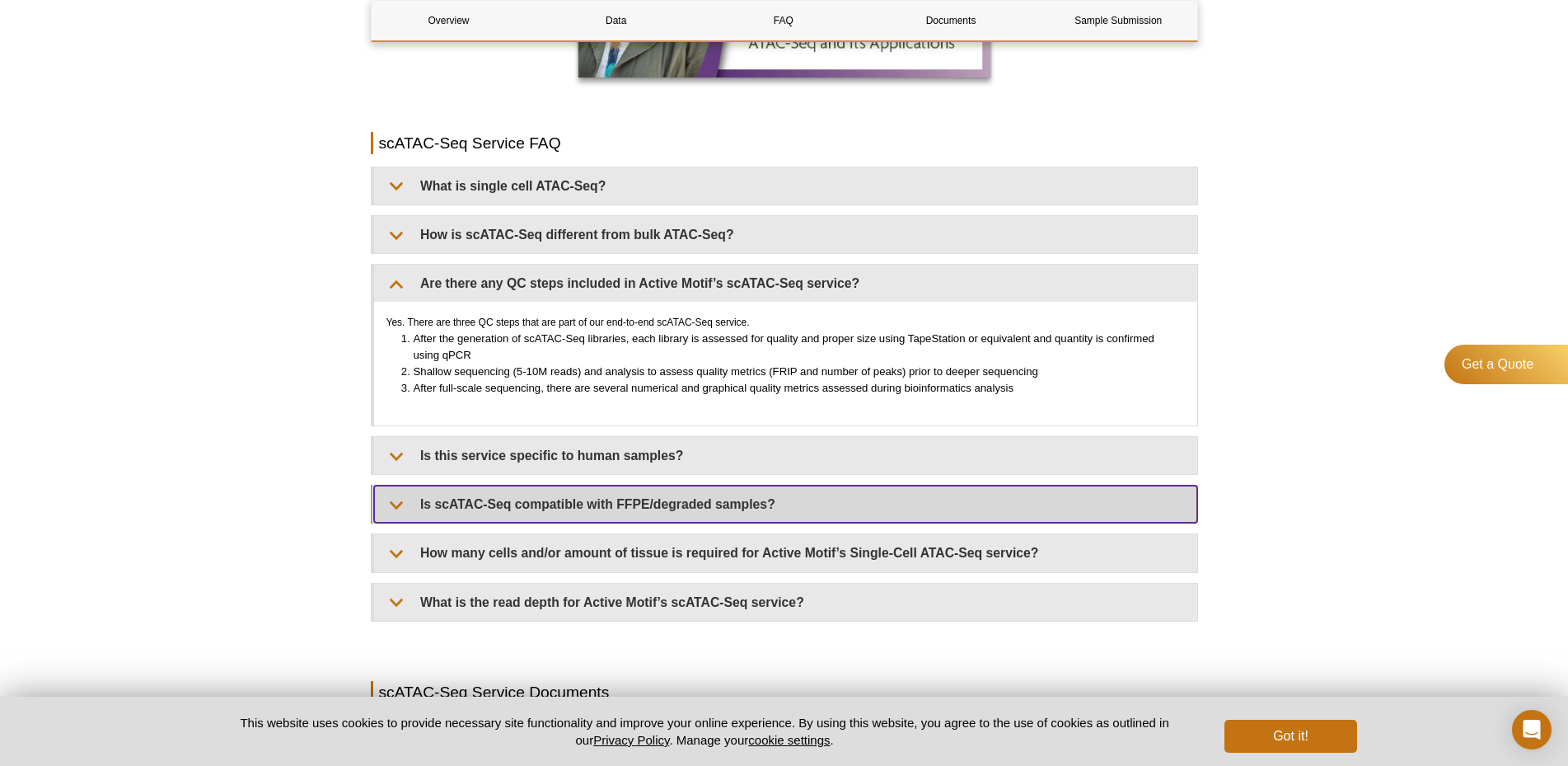
click at [765, 486] on summary "Is scATAC-Seq compatible with FFPE/degraded samples?" at bounding box center [784, 504] width 823 height 37
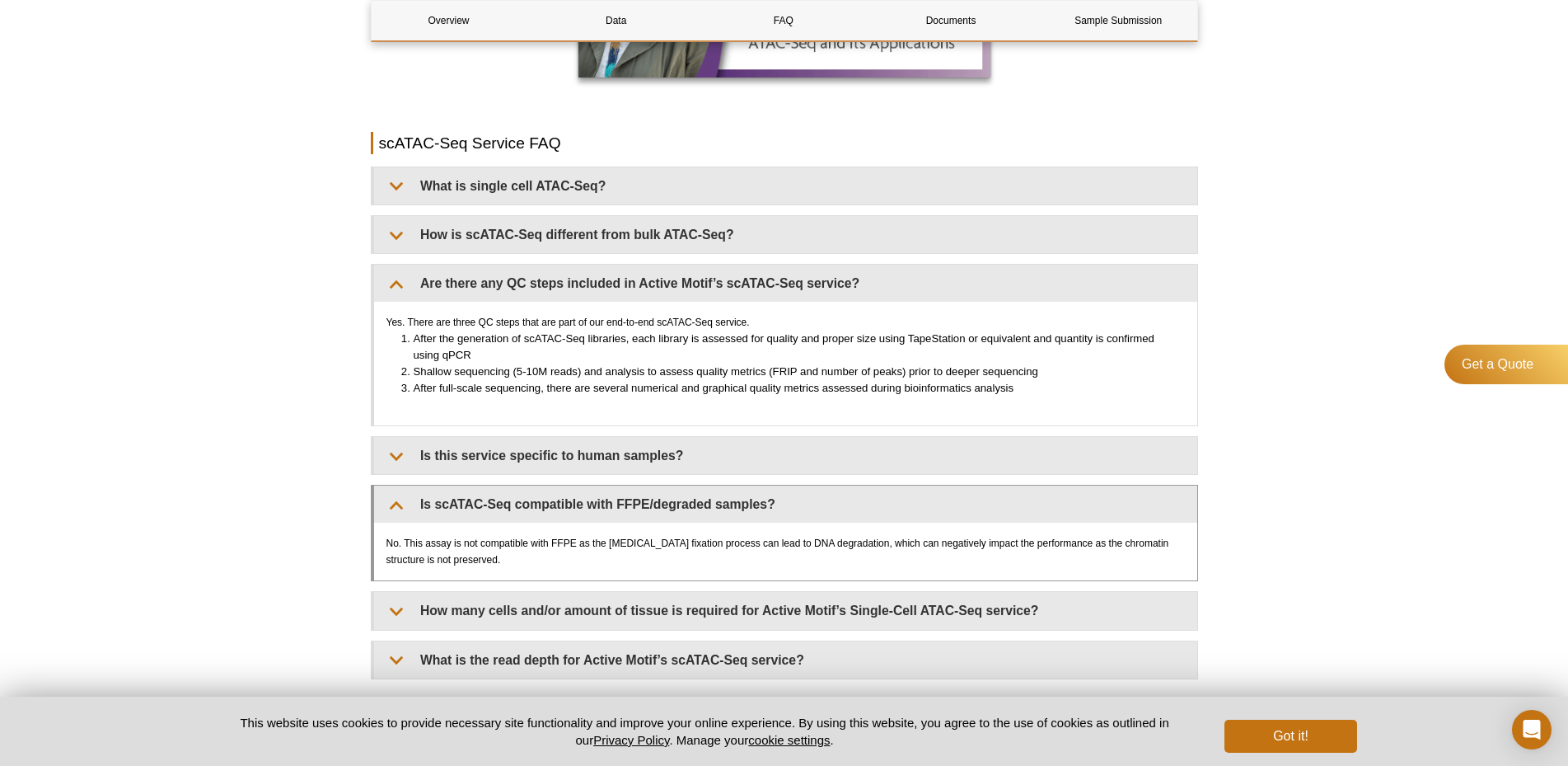
click at [670, 529] on div "No. This assay is not compatible with FFPE as the formalin fixation process can…" at bounding box center [784, 552] width 823 height 58
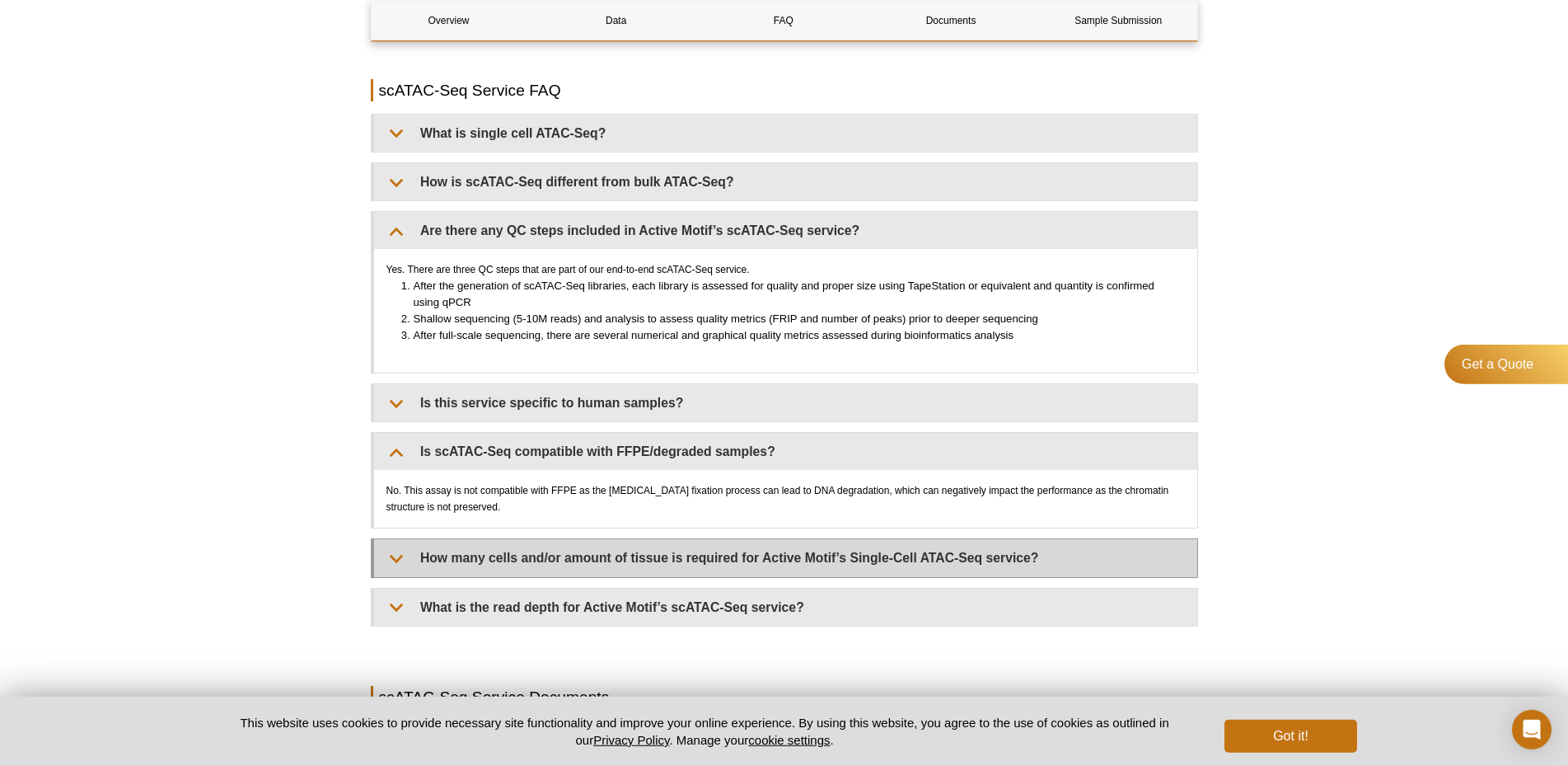
scroll to position [2018, 0]
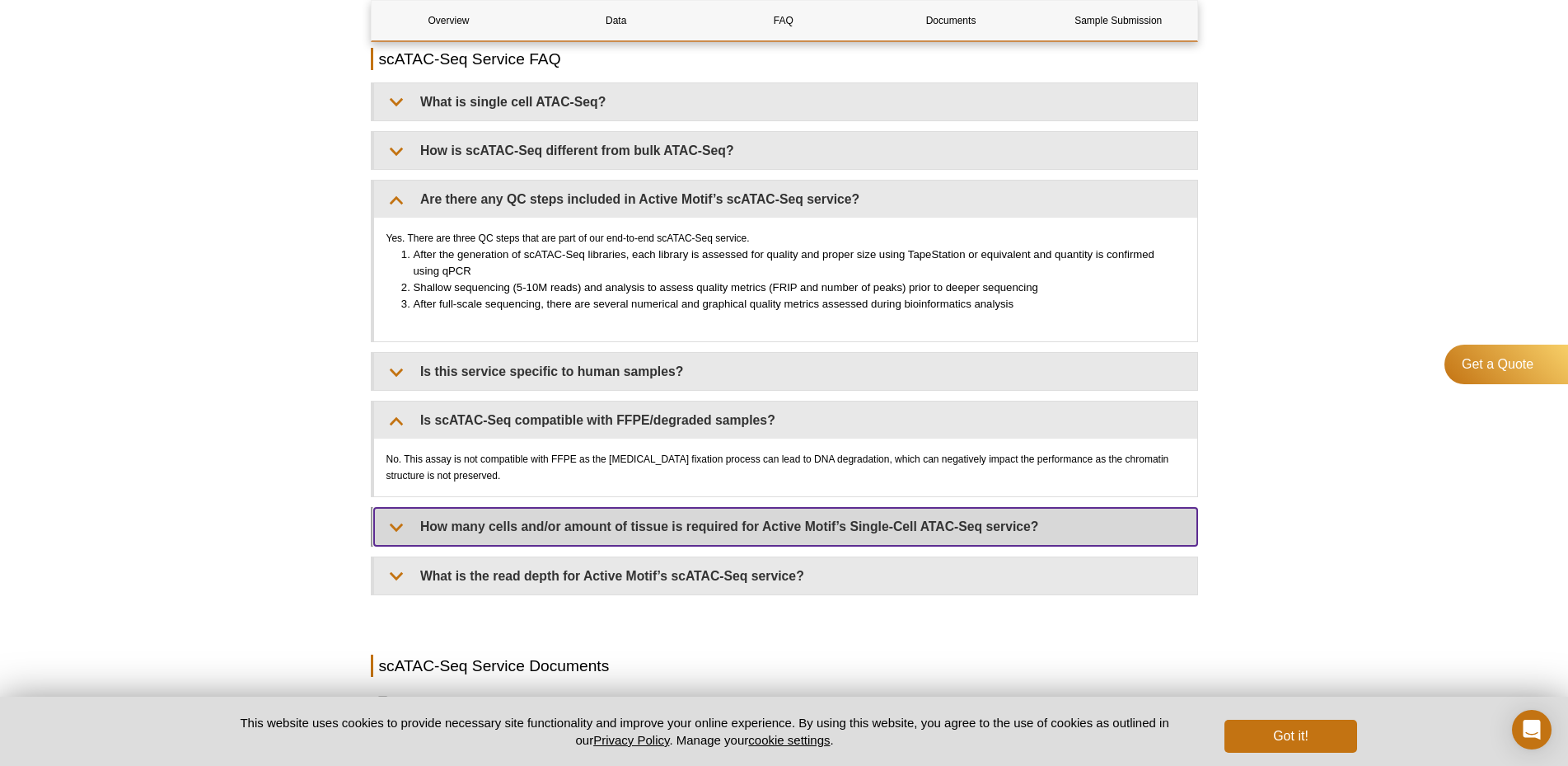
click at [760, 508] on summary "How many cells and/or amount of tissue is required for Active Motif’s Single-Ce…" at bounding box center [784, 527] width 823 height 37
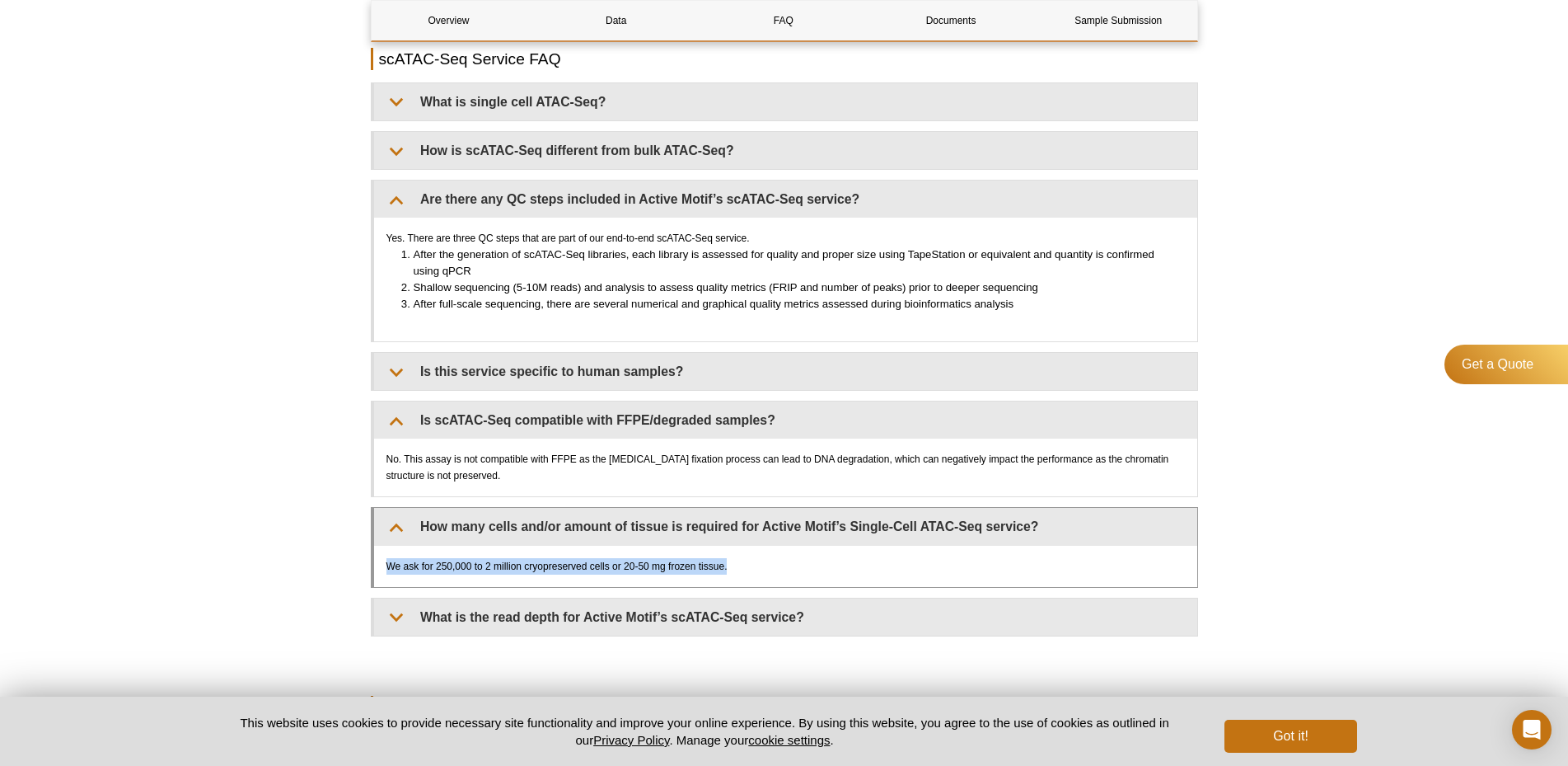
drag, startPoint x: 388, startPoint y: 549, endPoint x: 758, endPoint y: 554, distance: 370.0
click at [758, 554] on div "We ask for 250,000 to 2 million cryopreserved cells or 20-50 mg frozen tissue." at bounding box center [784, 566] width 823 height 41
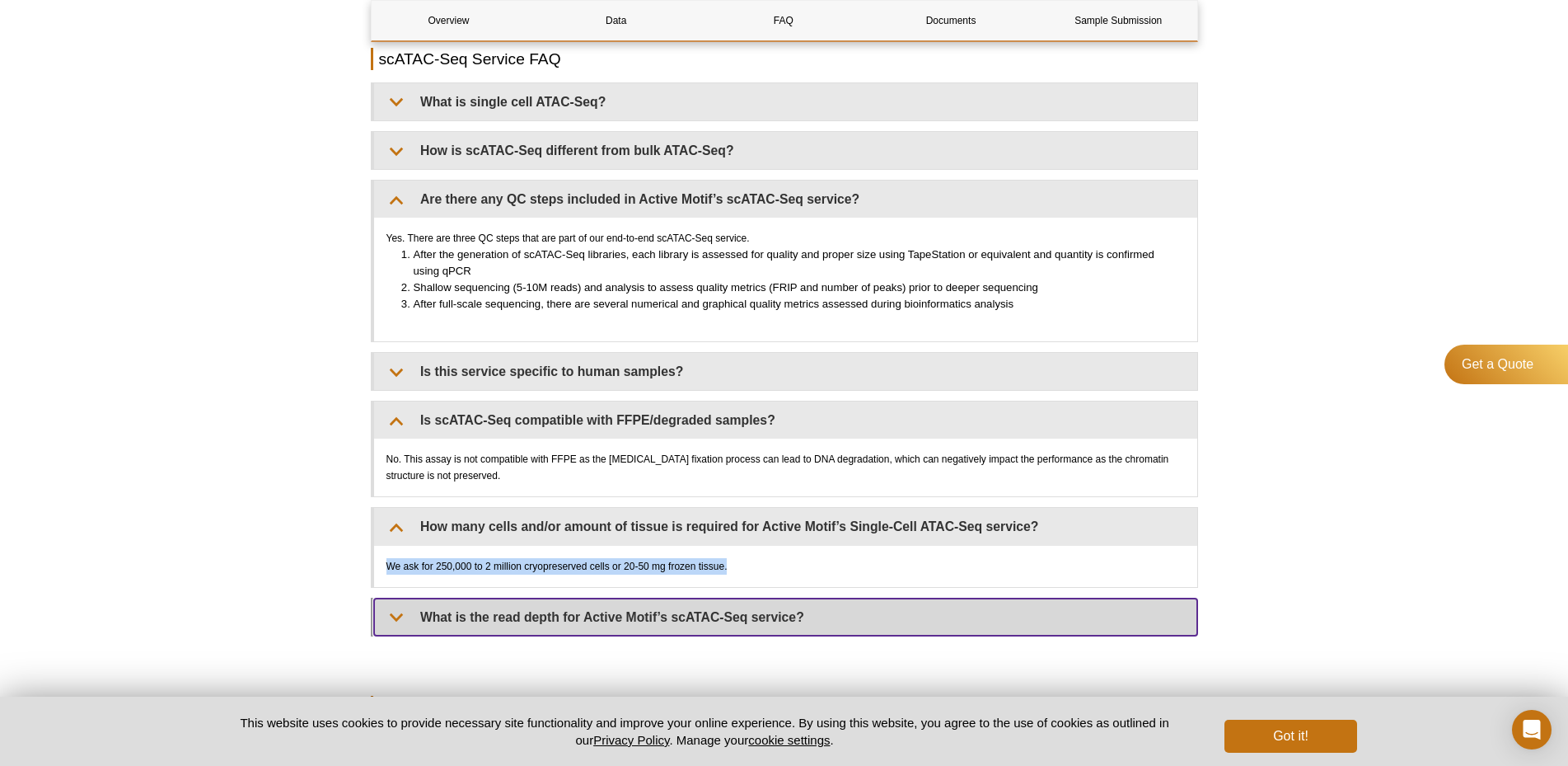
click at [729, 598] on summary "What is the read depth for Active Motif’s scATAC-Seq service?" at bounding box center [784, 617] width 823 height 37
copy div "We ask for 250,000 to 2 million cryopreserved cells or 20-50 mg frozen tissue."
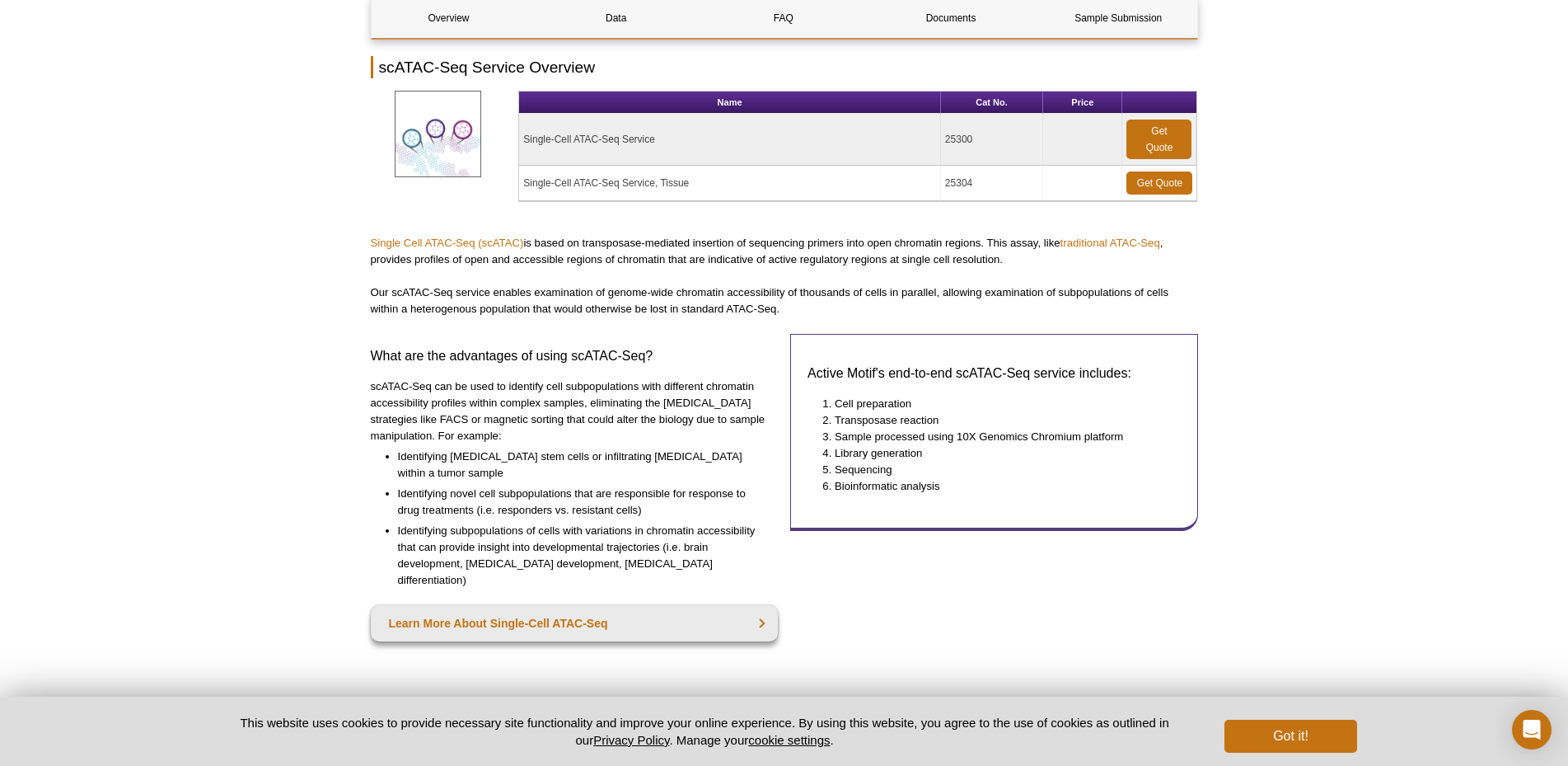
scroll to position [0, 0]
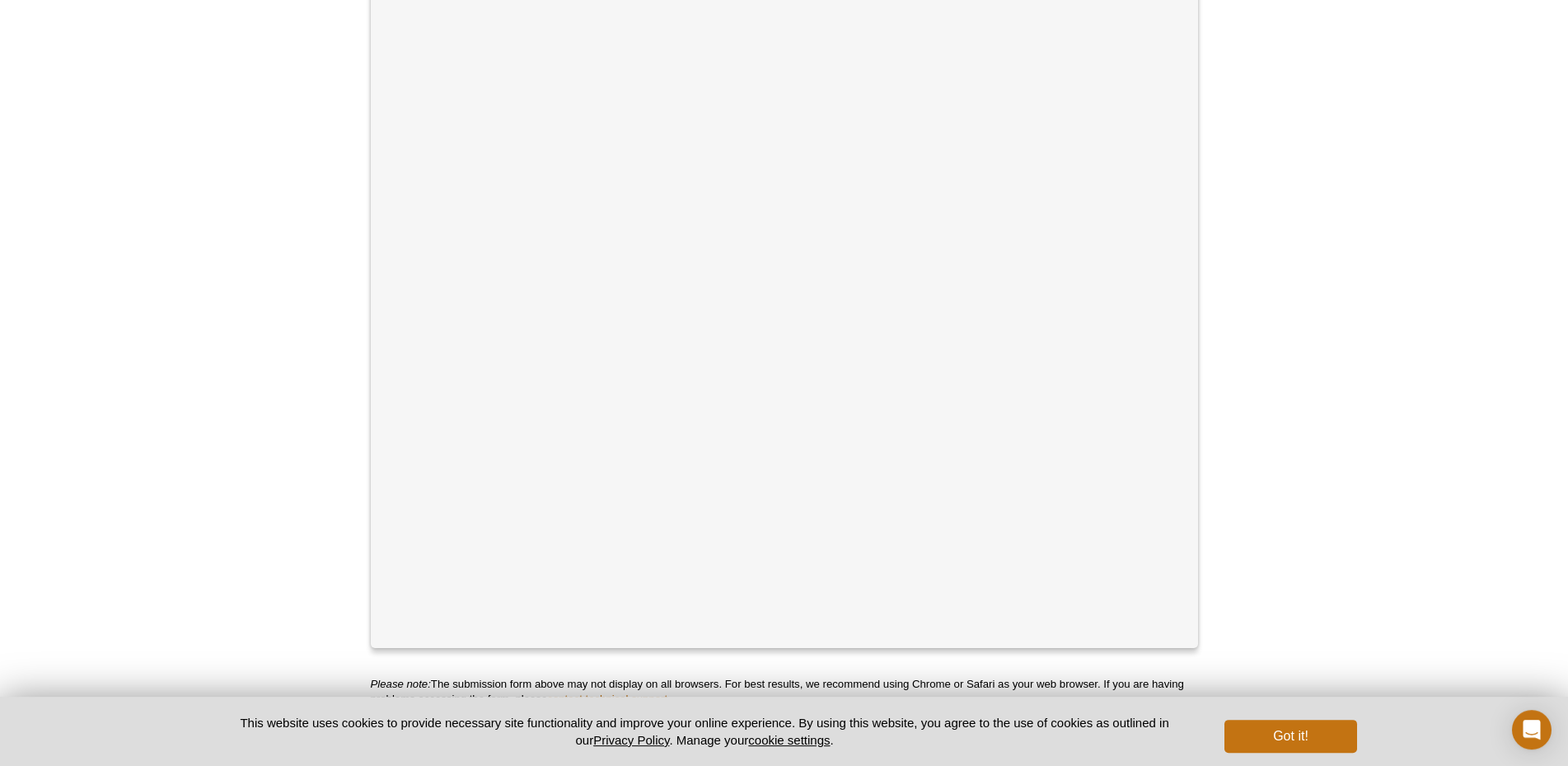
scroll to position [401, 0]
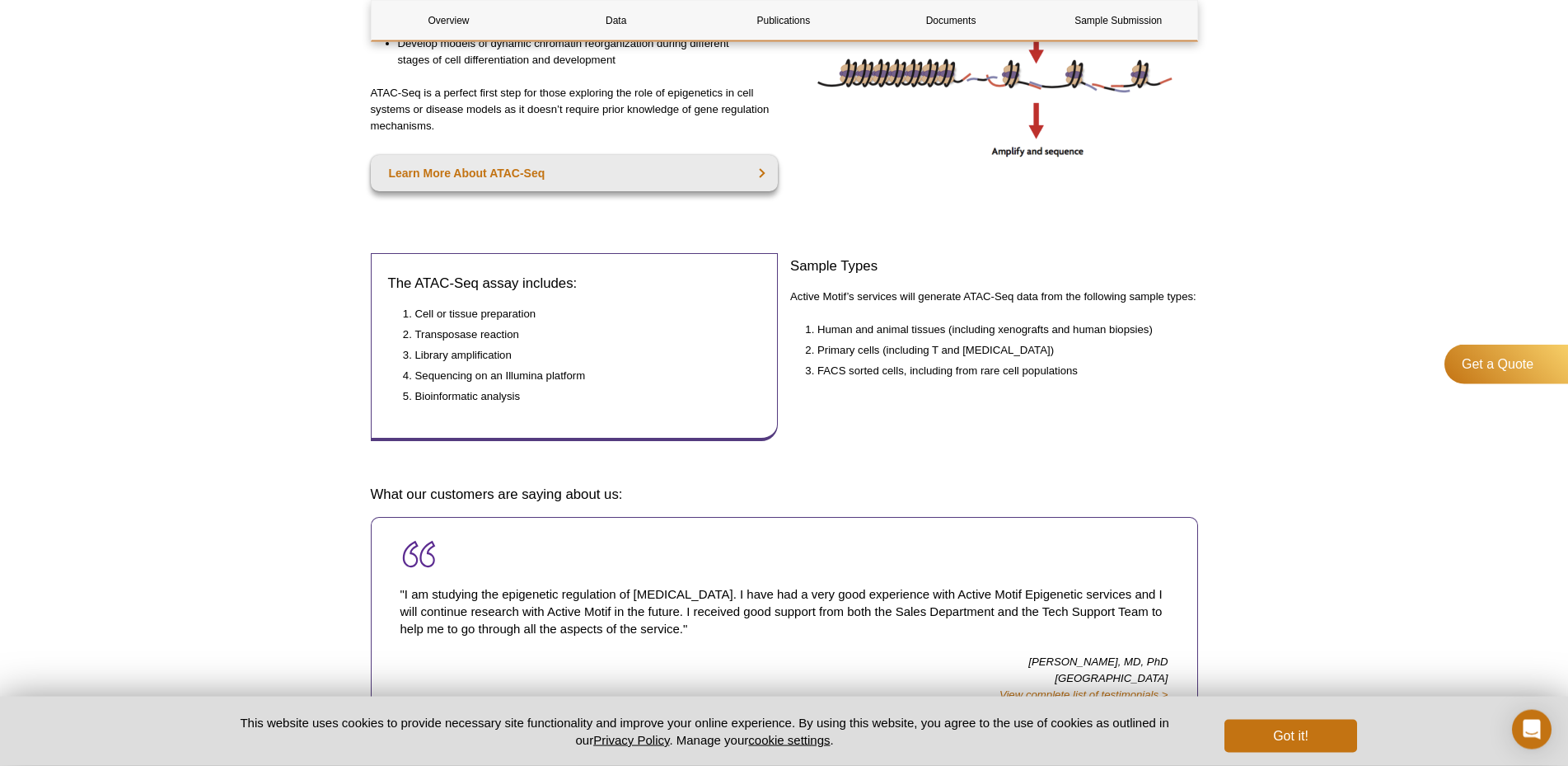
scroll to position [588, 0]
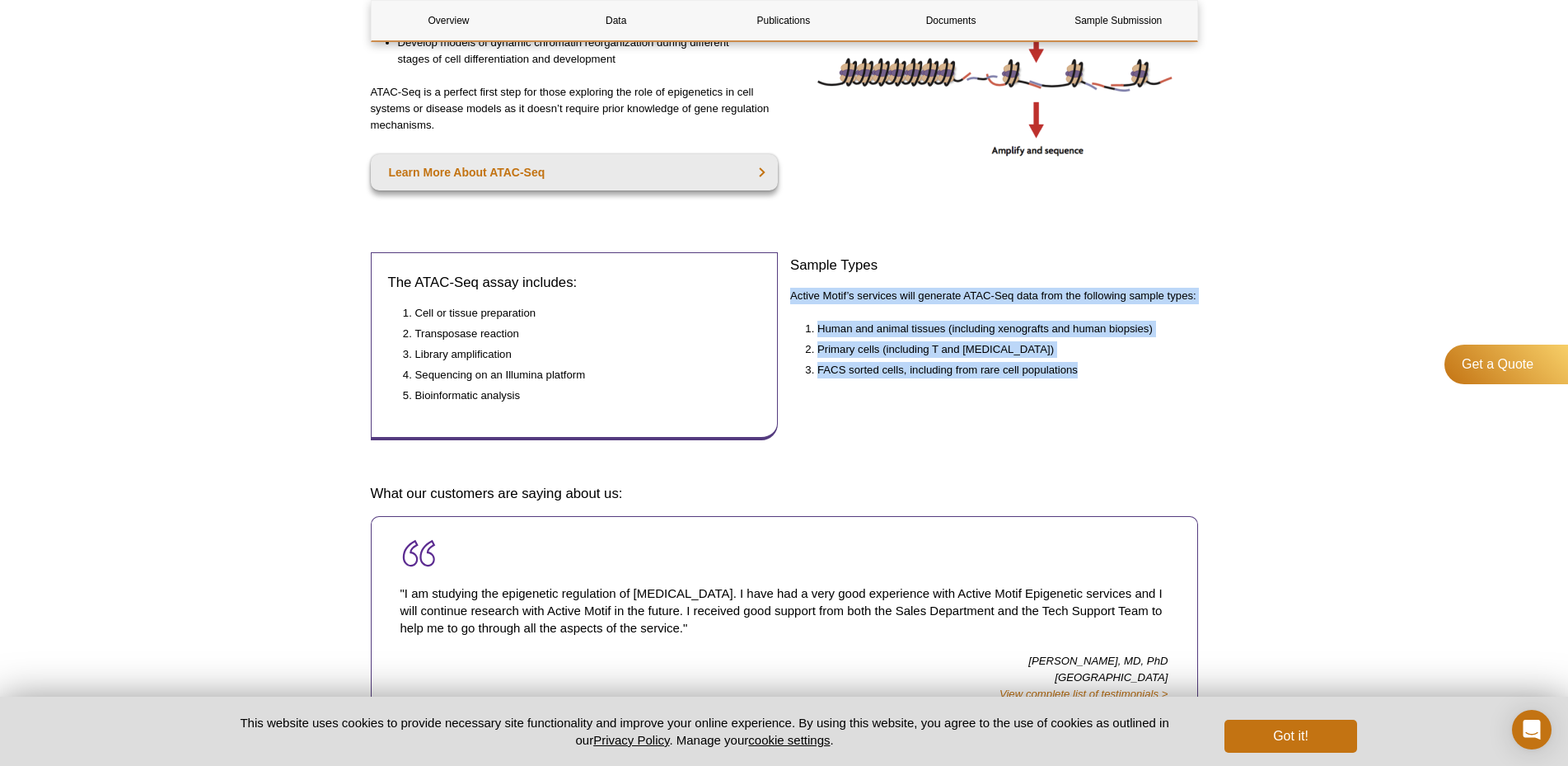
drag, startPoint x: 793, startPoint y: 294, endPoint x: 1090, endPoint y: 375, distance: 307.8
click at [1090, 375] on div "Sample Types Active Motif’s services will generate ATAC-Seq data from the follo…" at bounding box center [994, 354] width 408 height 203
copy div "Active Motif’s services will generate ATAC-Seq data from the following sample t…"
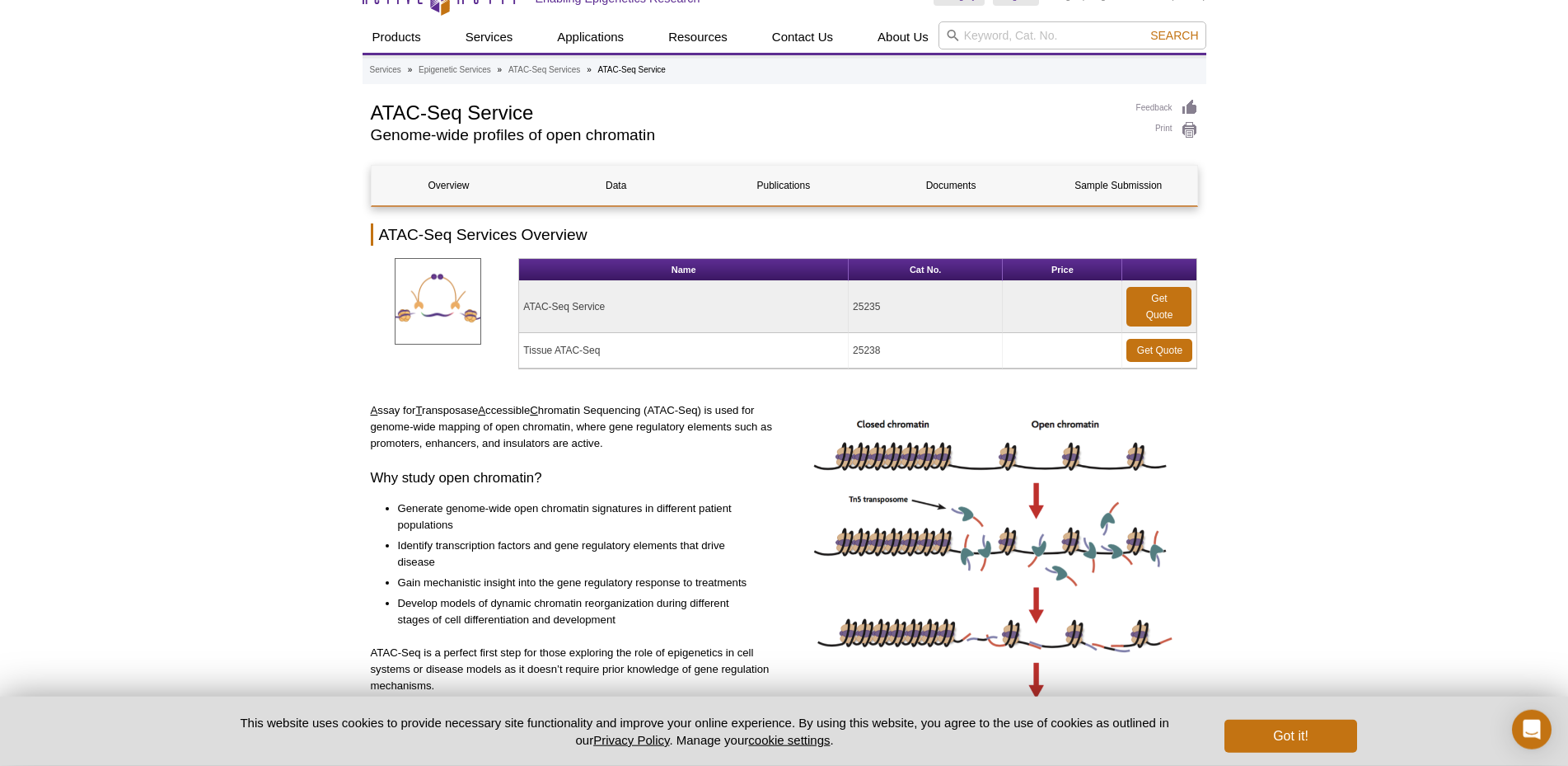
scroll to position [0, 0]
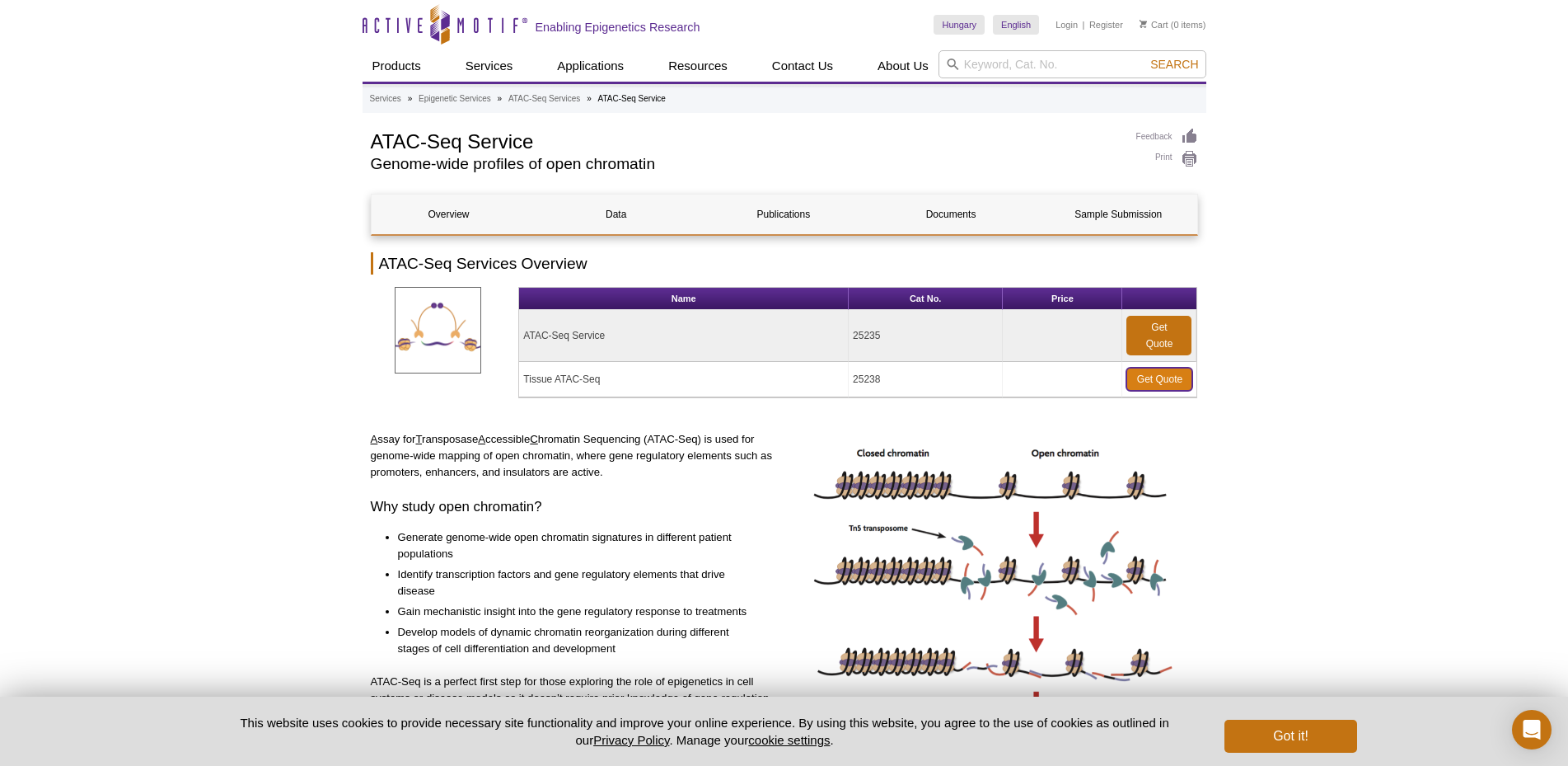
click at [1166, 379] on link "Get Quote" at bounding box center [1159, 378] width 66 height 23
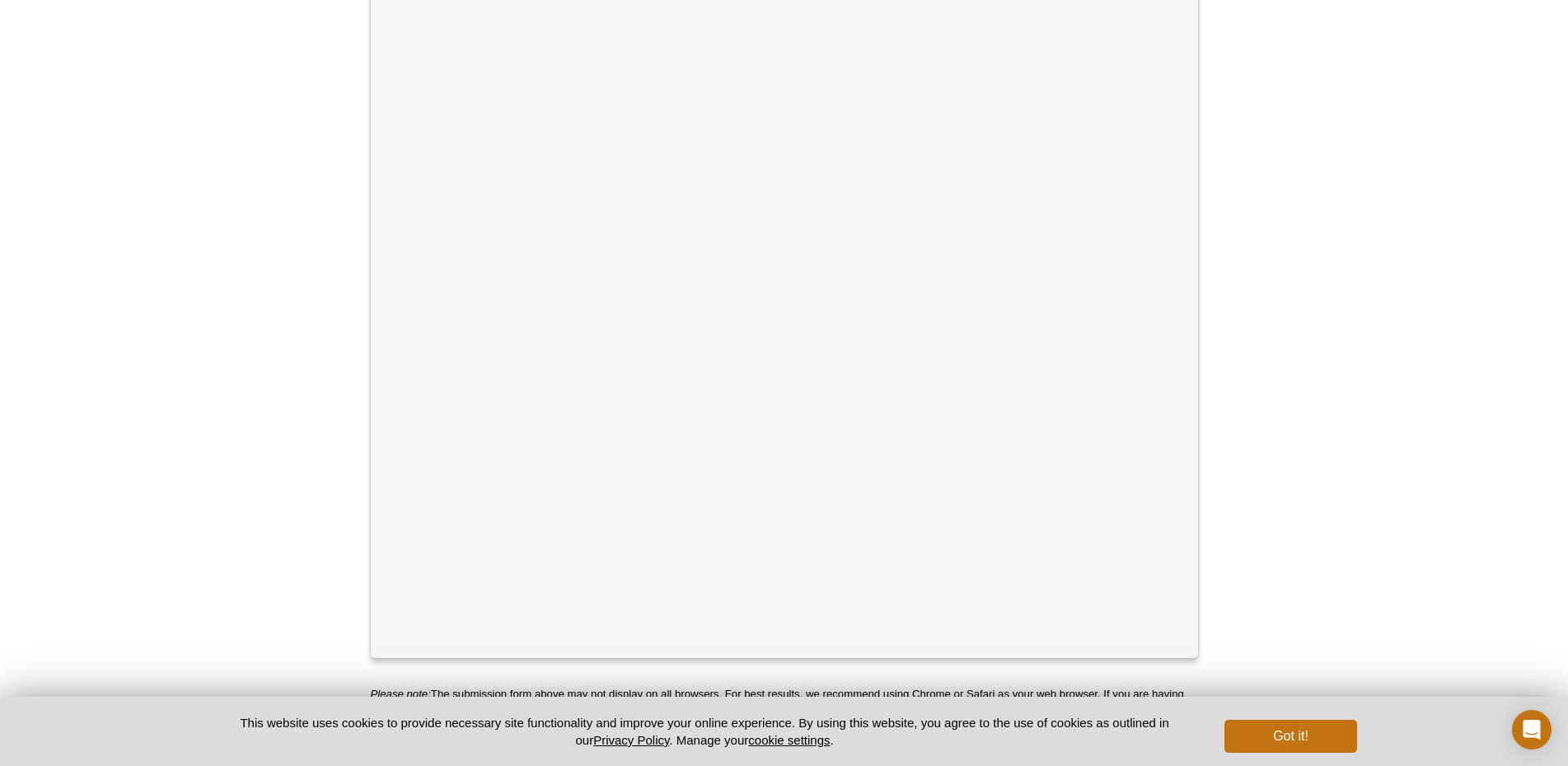
scroll to position [568, 0]
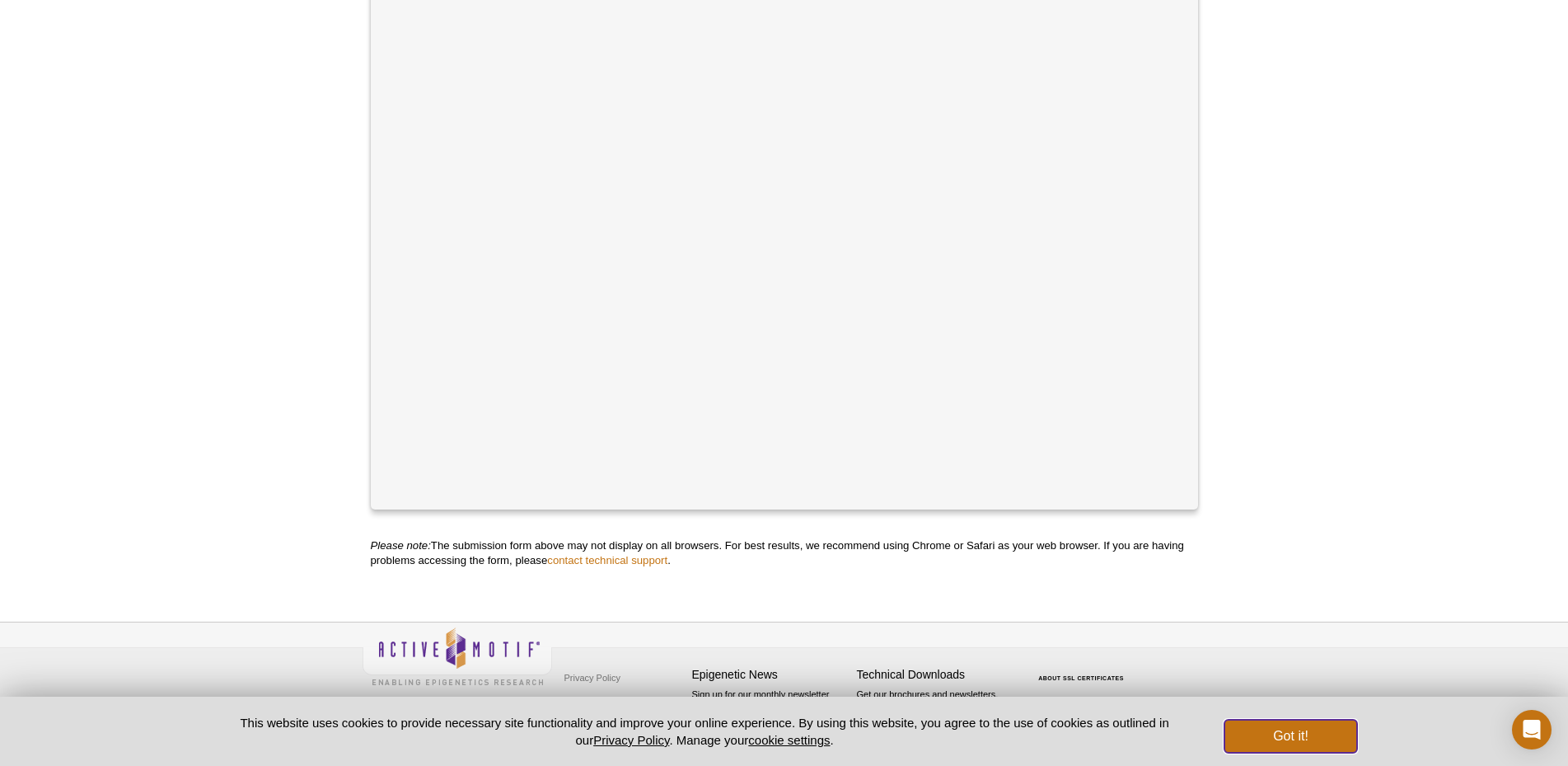
click at [1237, 736] on button "Got it!" at bounding box center [1289, 735] width 131 height 33
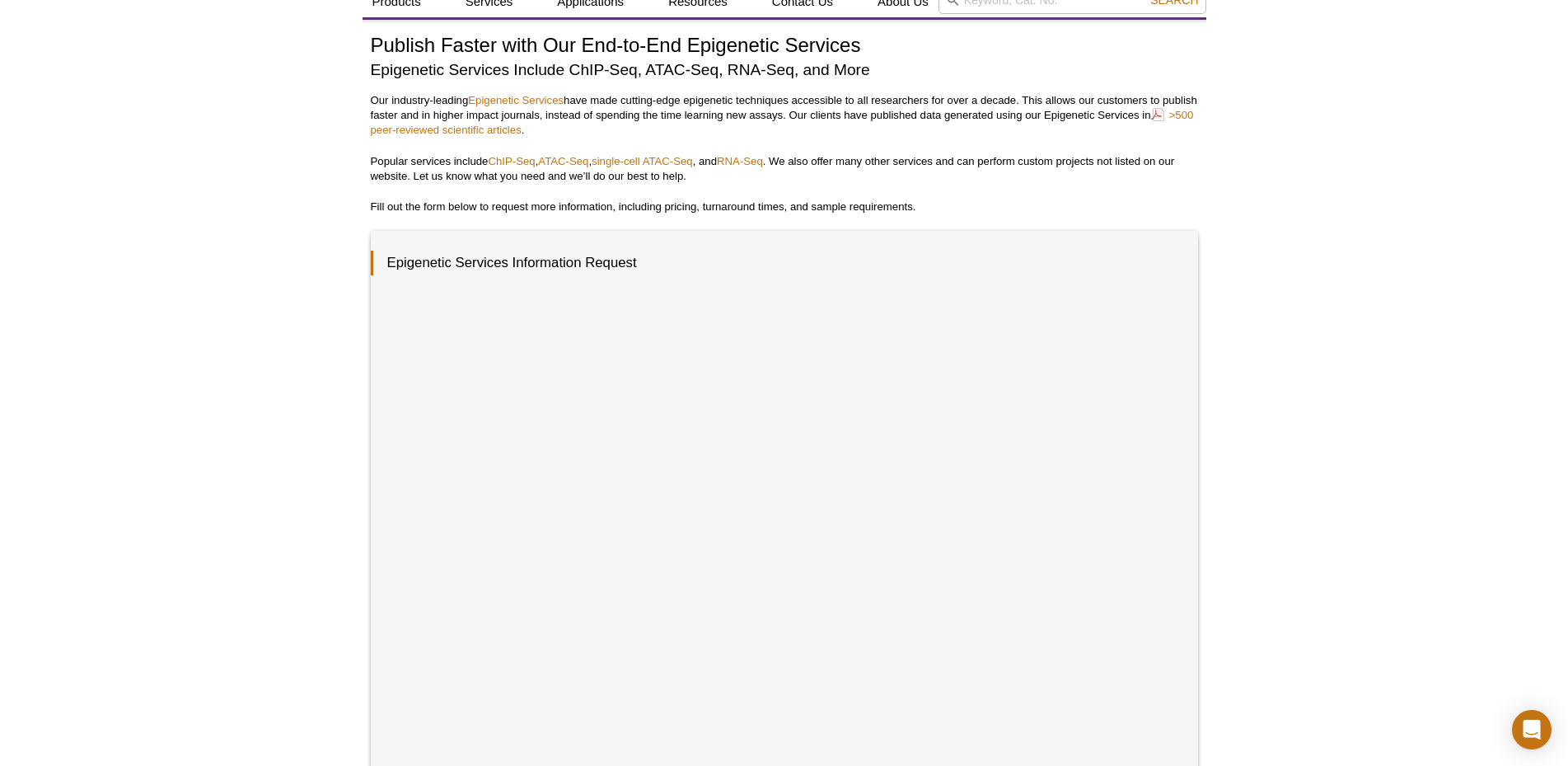
scroll to position [0, 0]
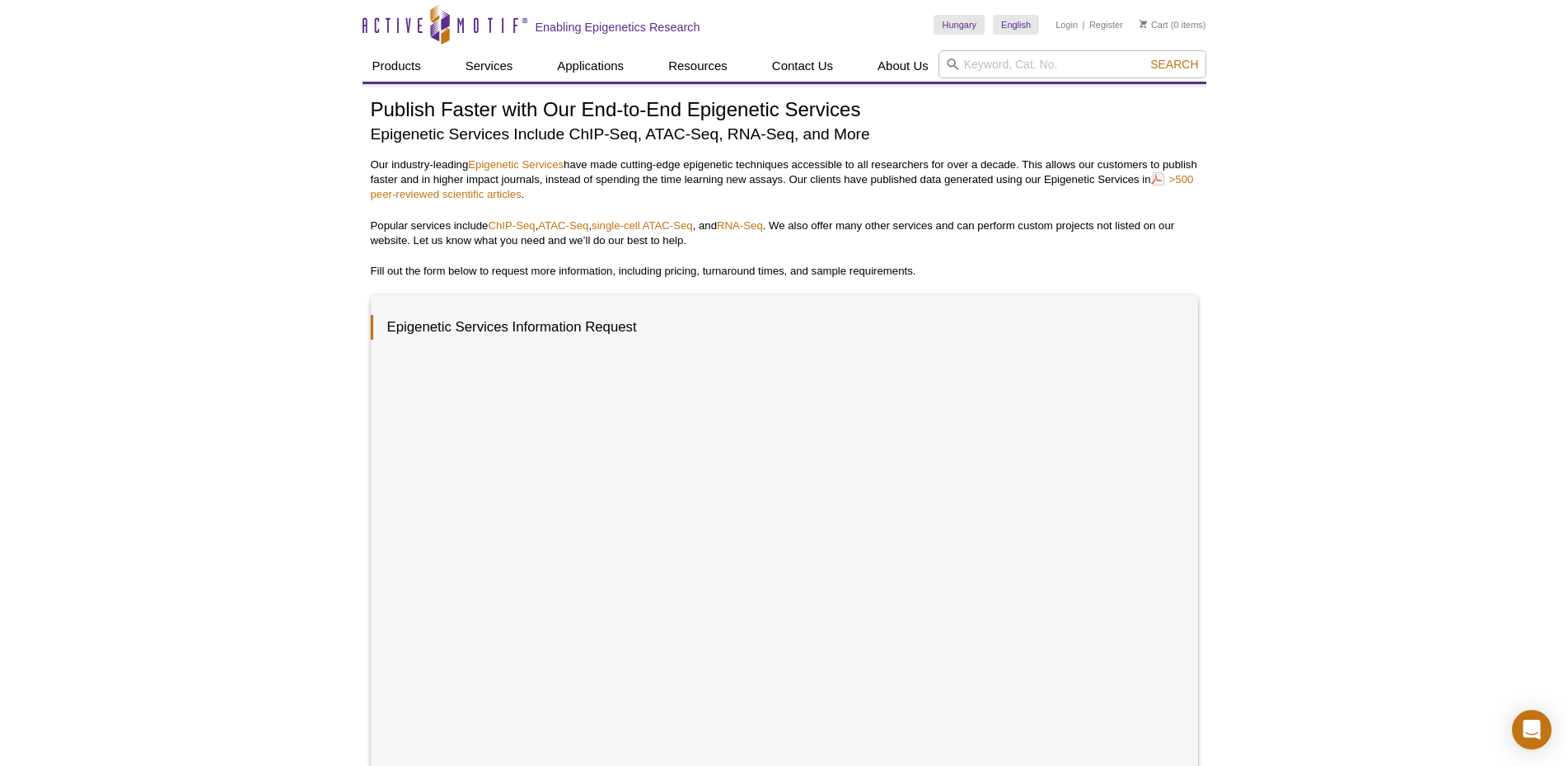
click at [811, 171] on p "Our industry-leading Epigenetic Services have made cutting-edge epigenetic tech…" at bounding box center [784, 180] width 827 height 45
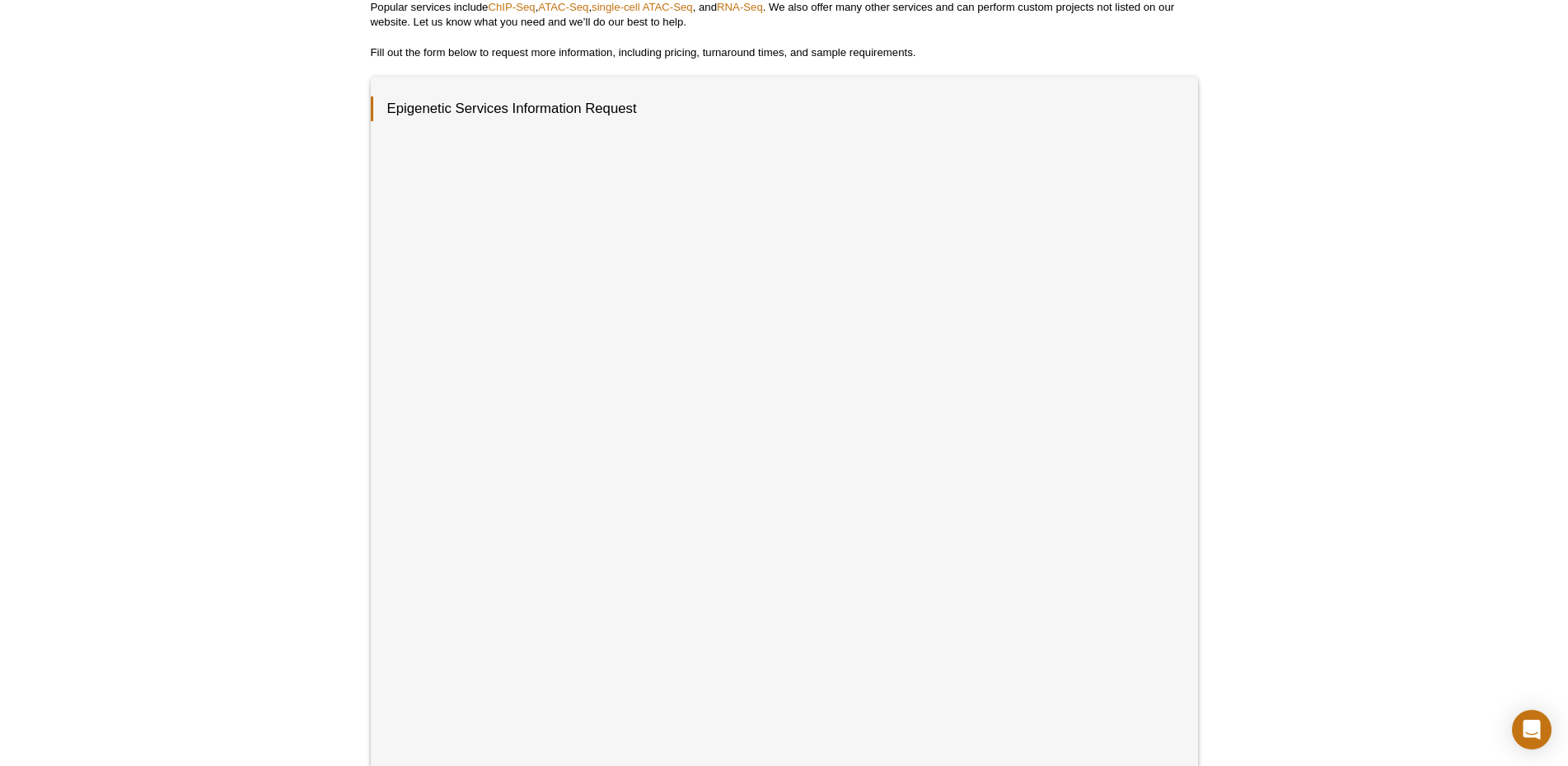
scroll to position [253, 0]
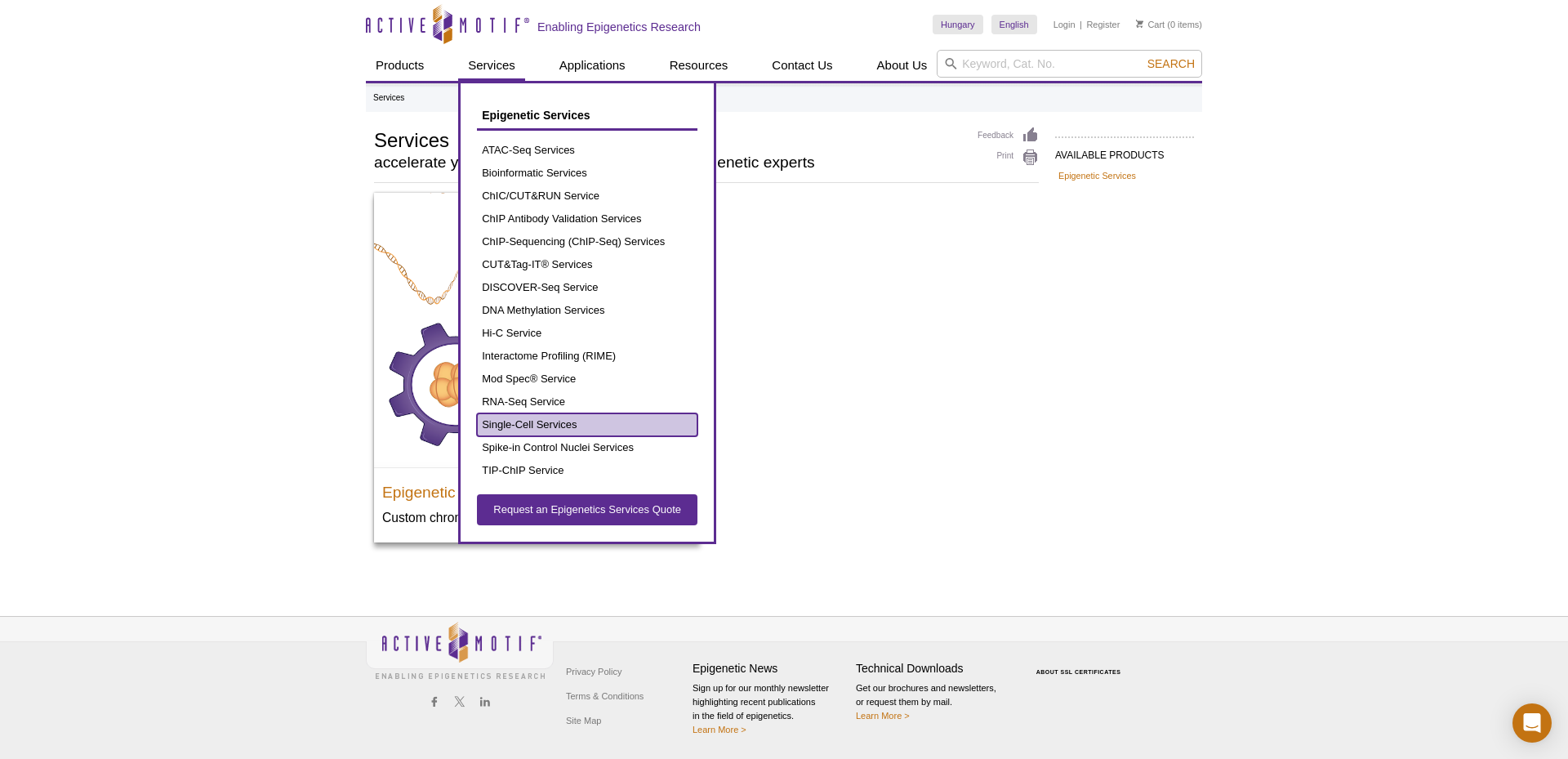
click at [553, 420] on link "Single-Cell Services" at bounding box center [586, 424] width 221 height 23
